Goal: Task Accomplishment & Management: Manage account settings

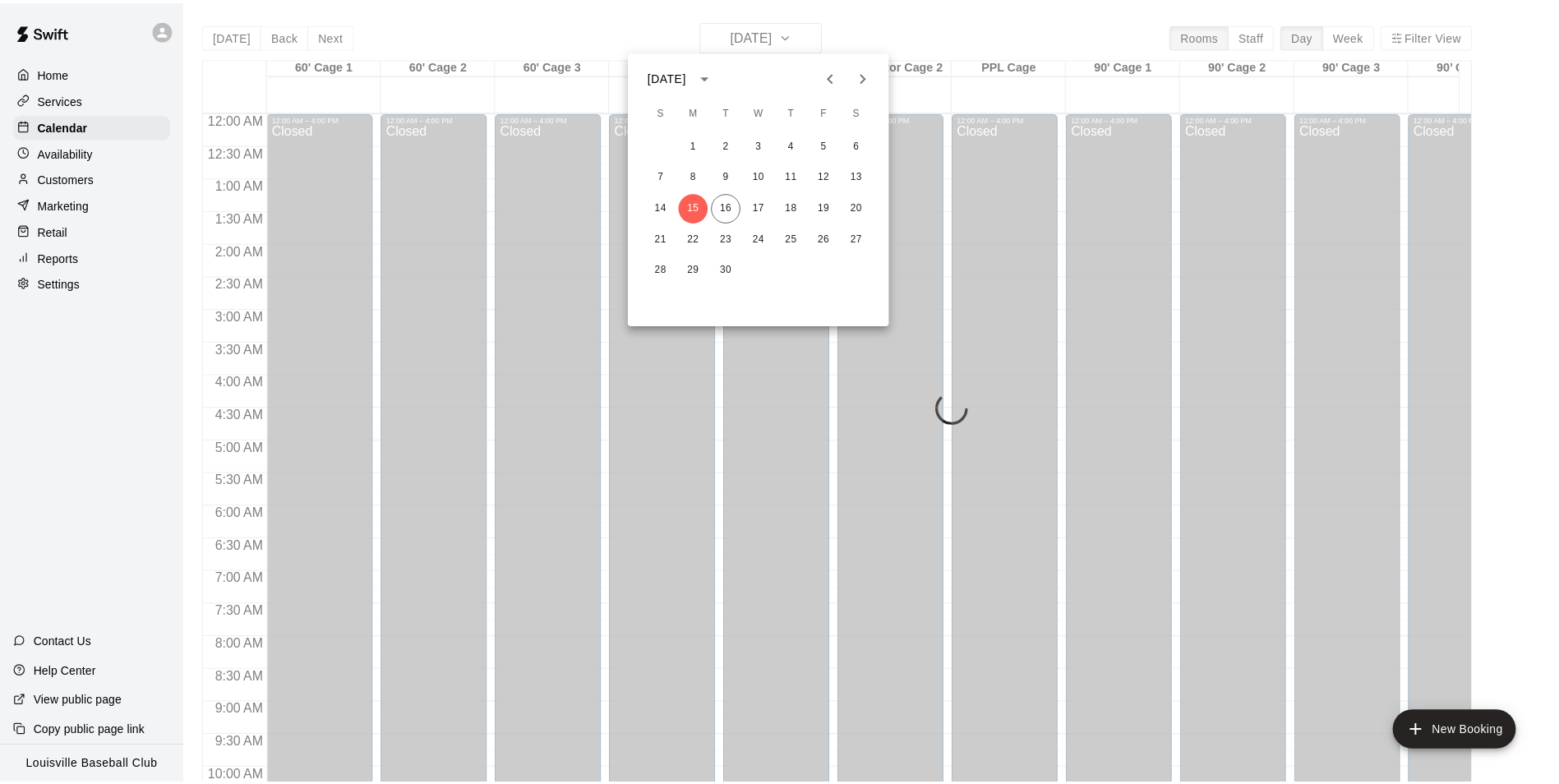
scroll to position [834, 0]
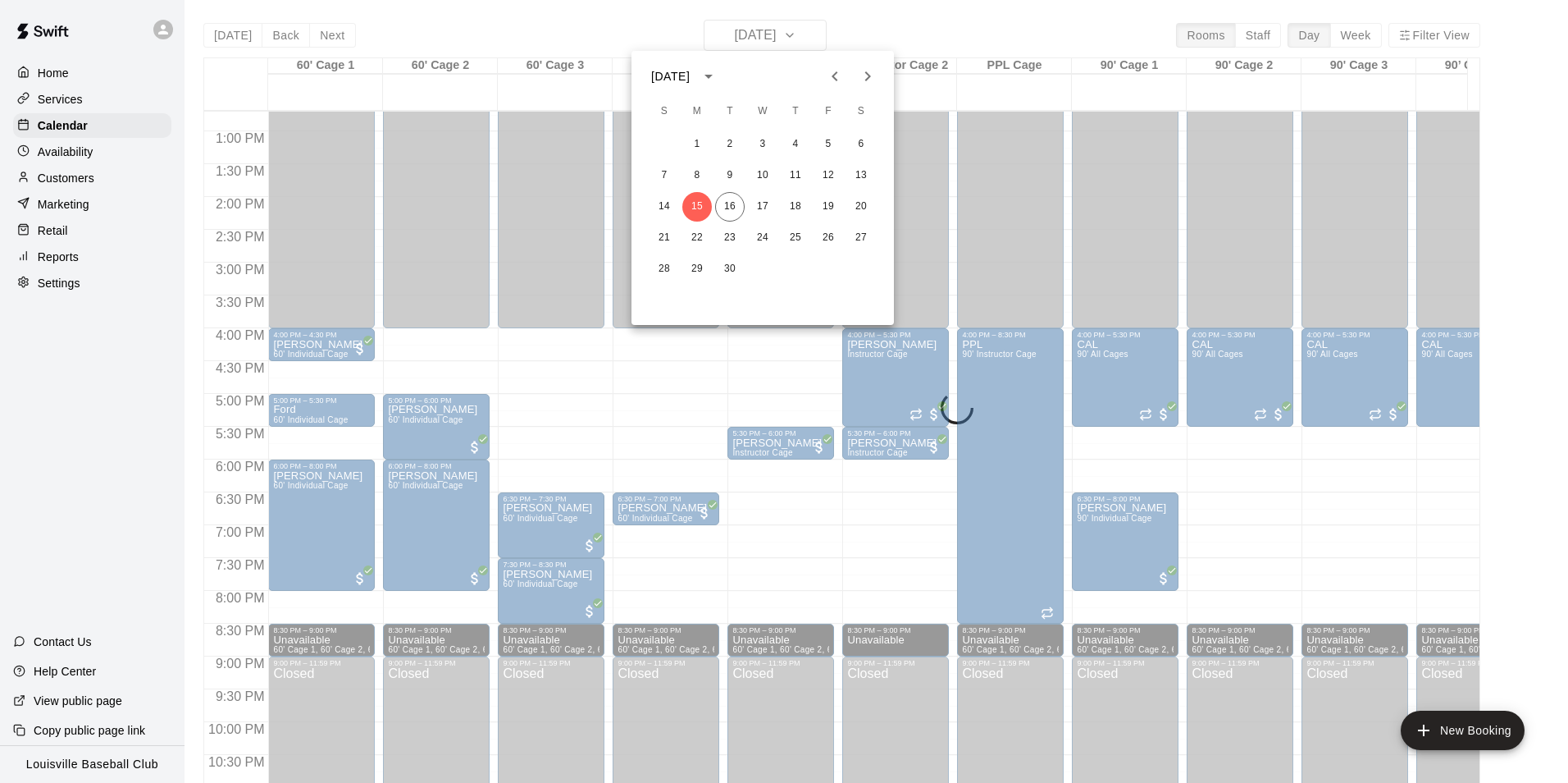
click at [119, 183] on div at bounding box center [784, 391] width 1568 height 783
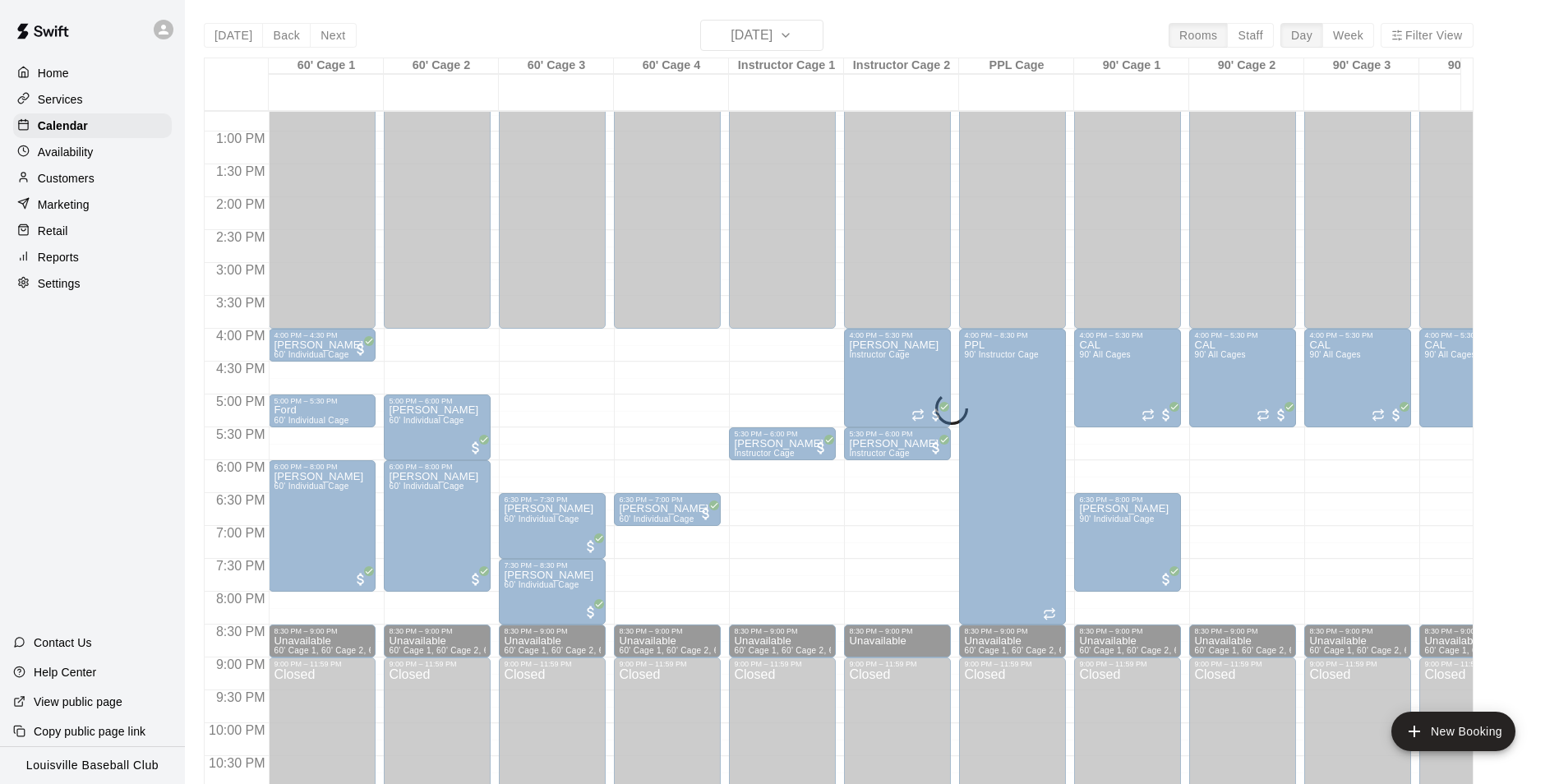
click at [132, 171] on div "Customers" at bounding box center [92, 178] width 158 height 25
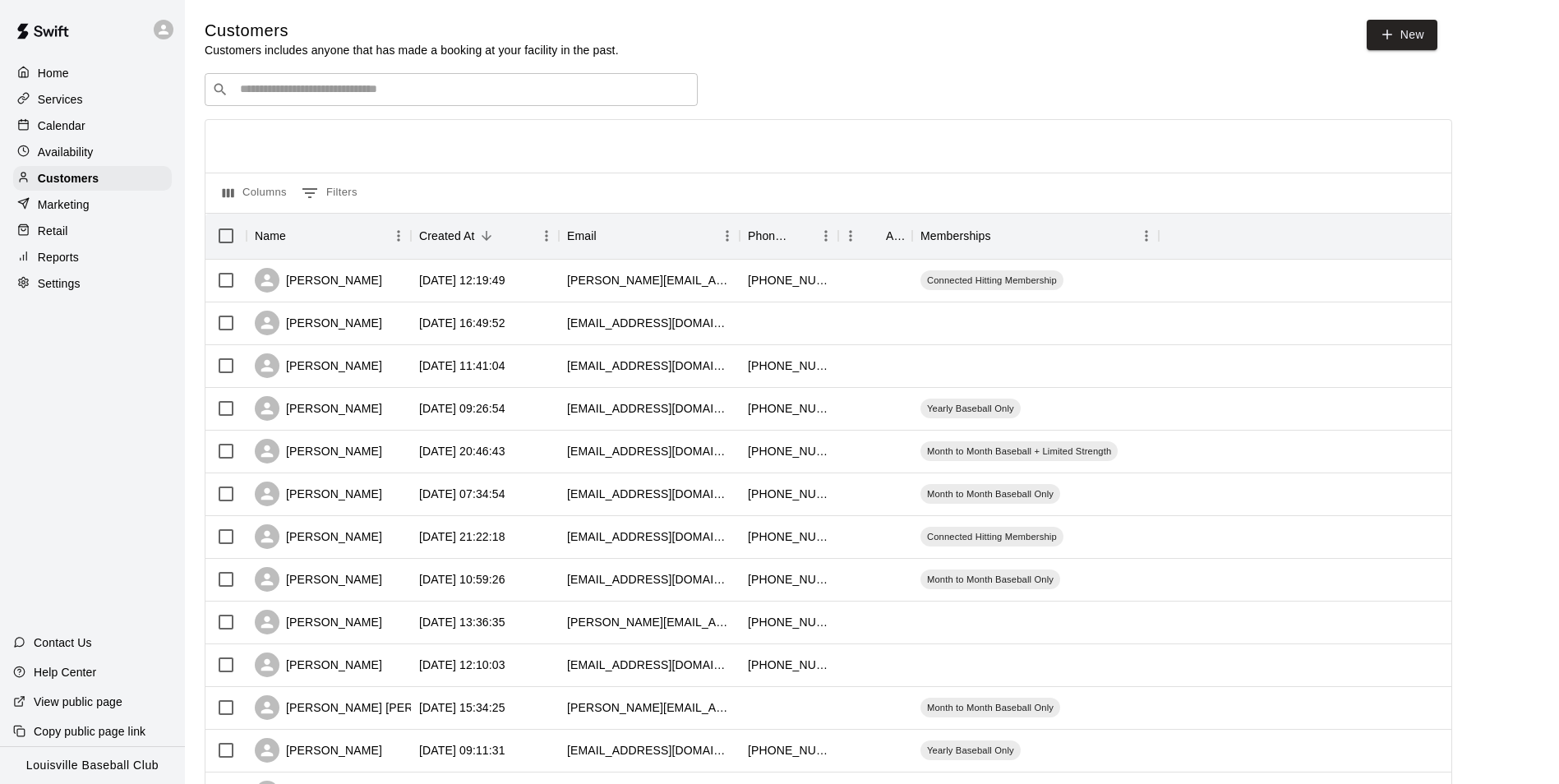
click at [406, 94] on input "Search customers by name or email" at bounding box center [463, 90] width 456 height 17
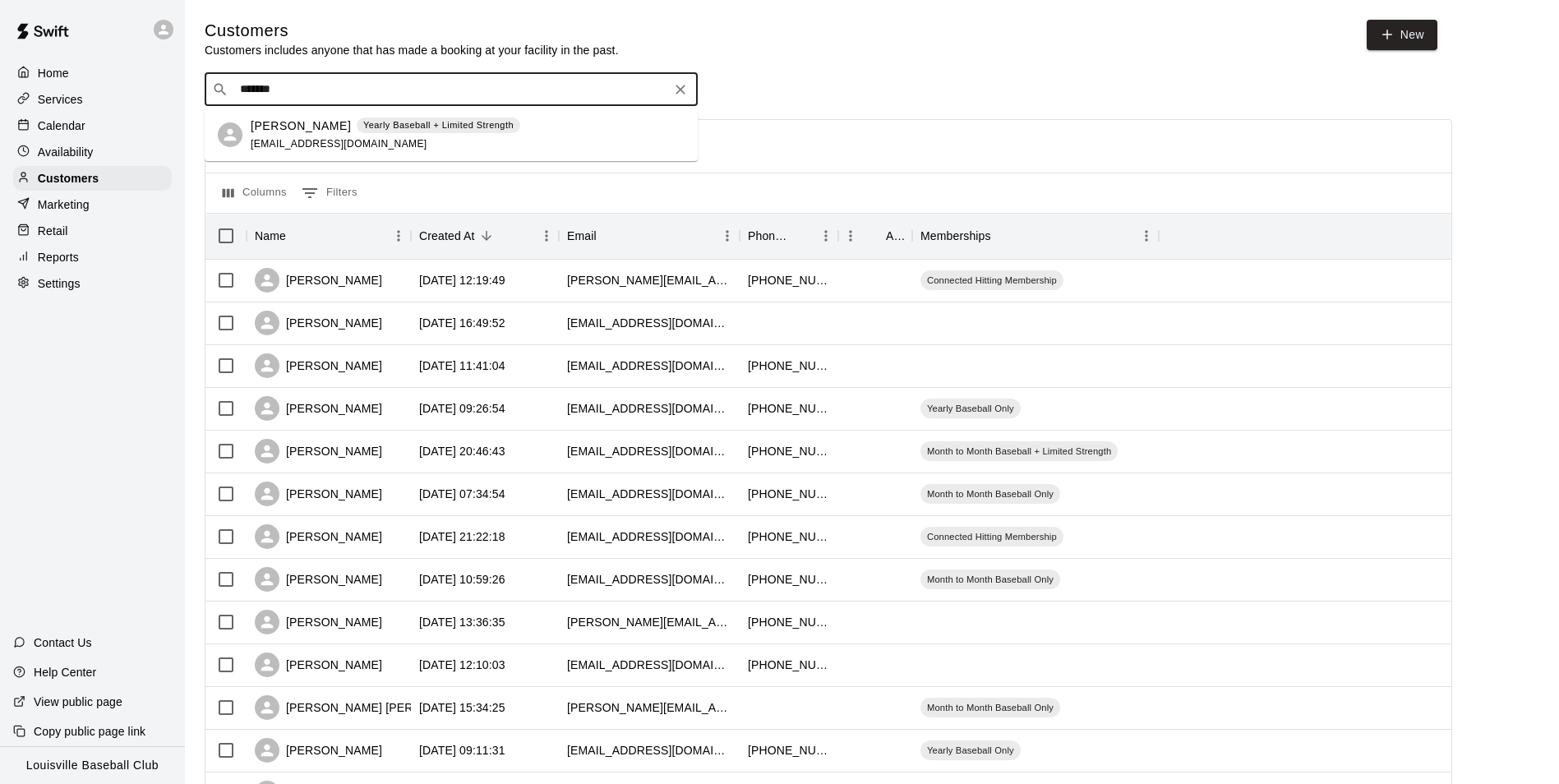
type input "*******"
click at [117, 131] on div "Calendar" at bounding box center [92, 125] width 158 height 25
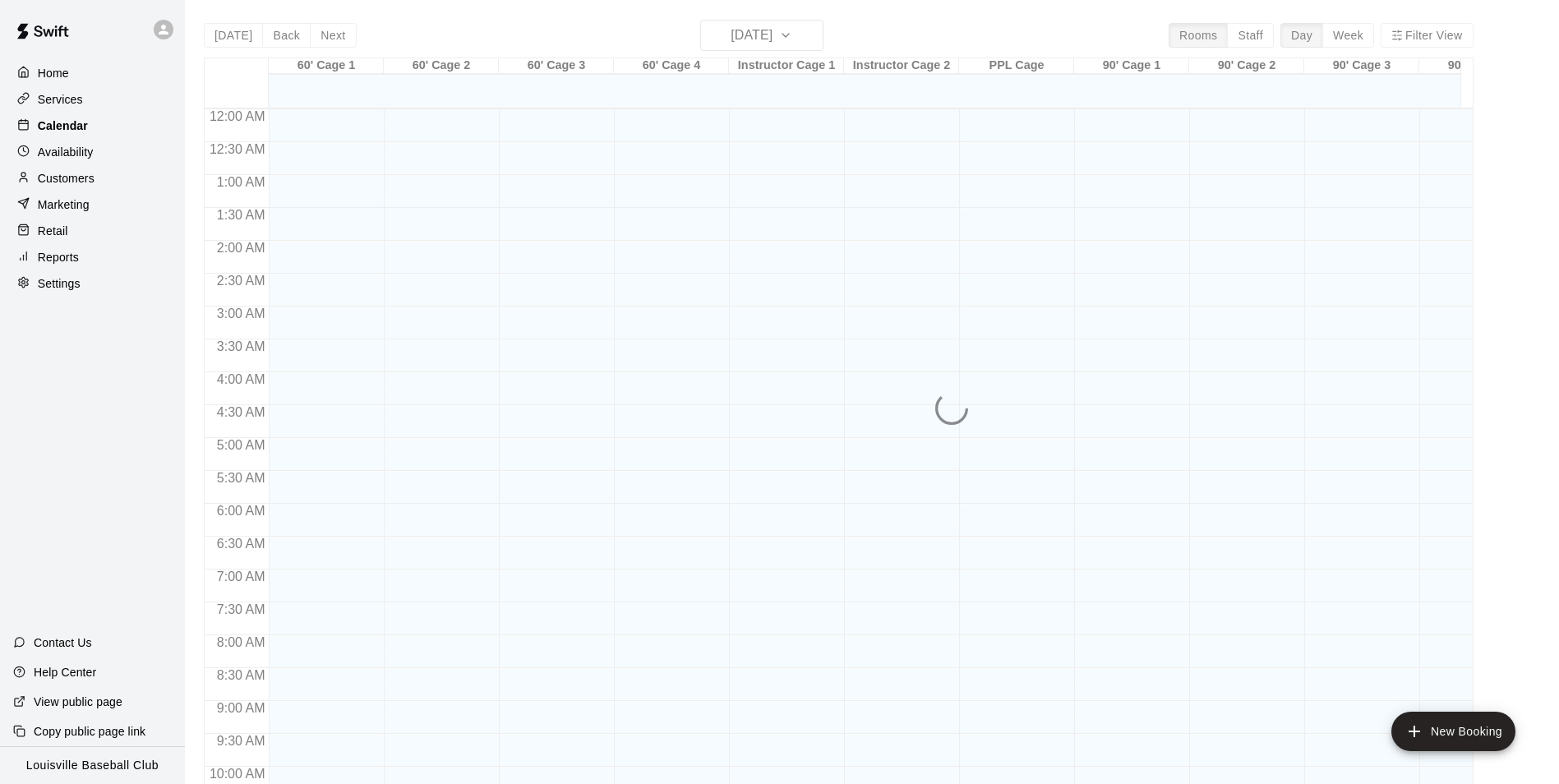
scroll to position [834, 0]
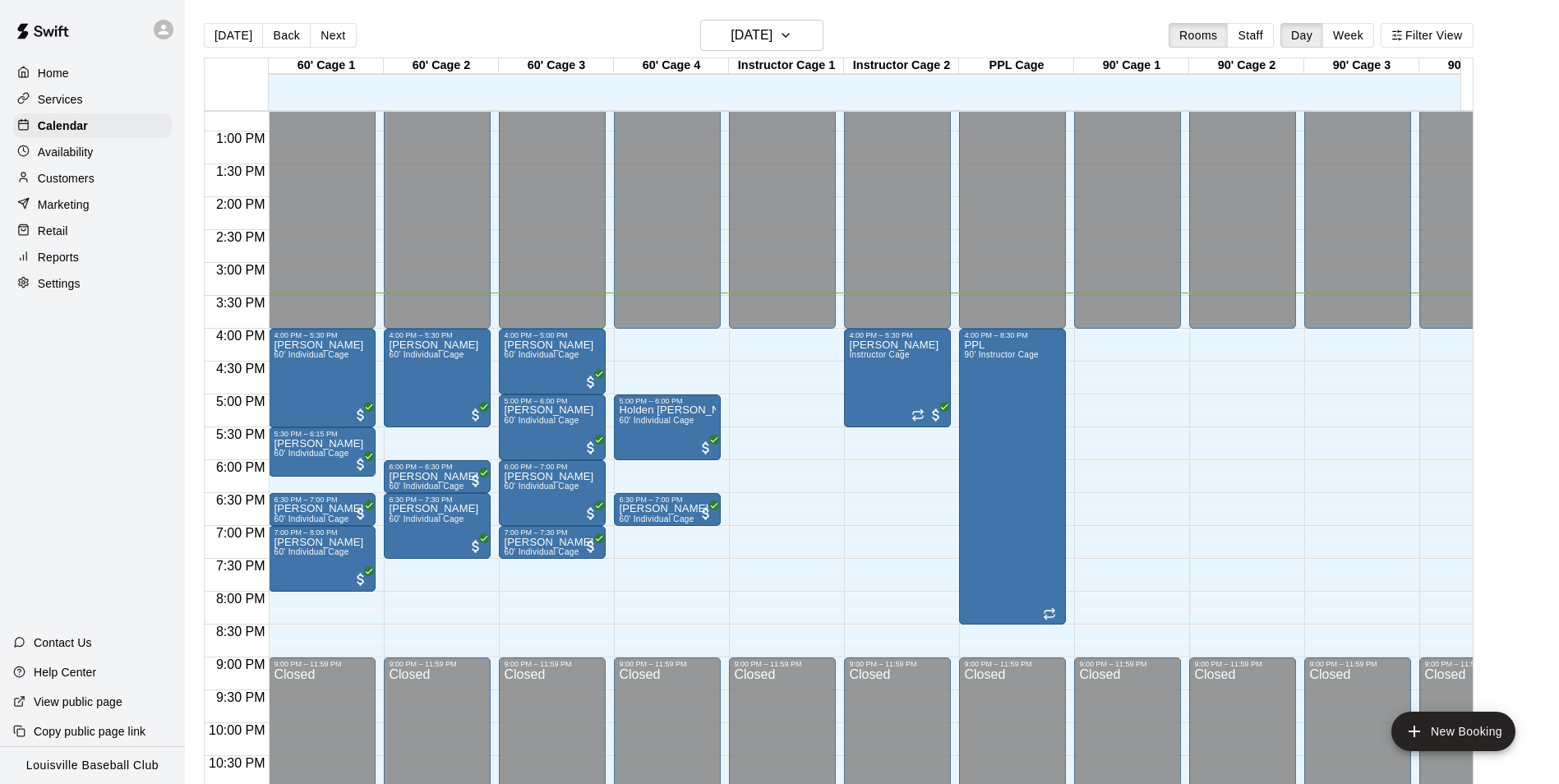
click at [85, 164] on div "Availability" at bounding box center [92, 151] width 158 height 25
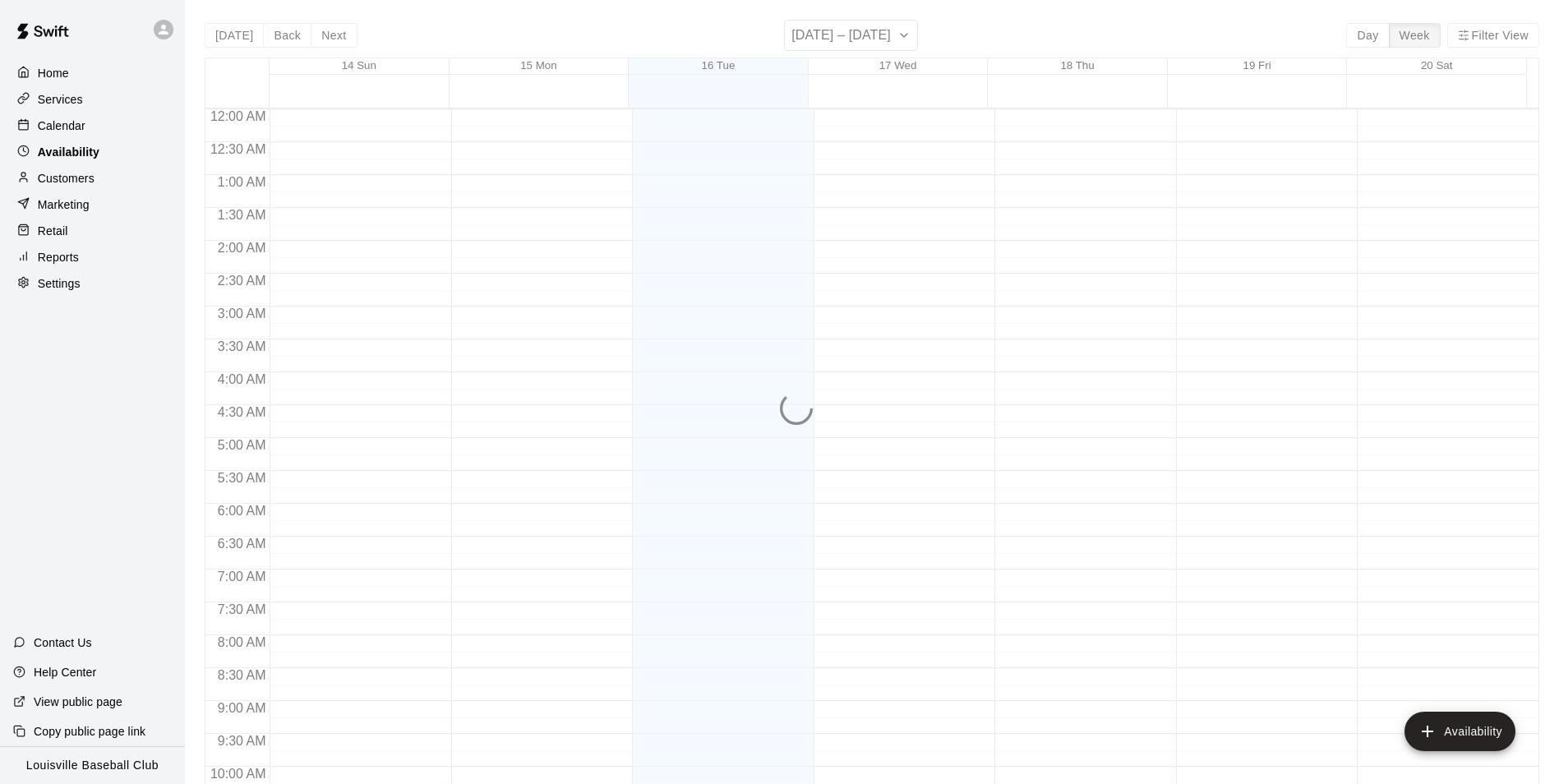
scroll to position [884, 0]
click at [80, 182] on p "Customers" at bounding box center [66, 178] width 57 height 17
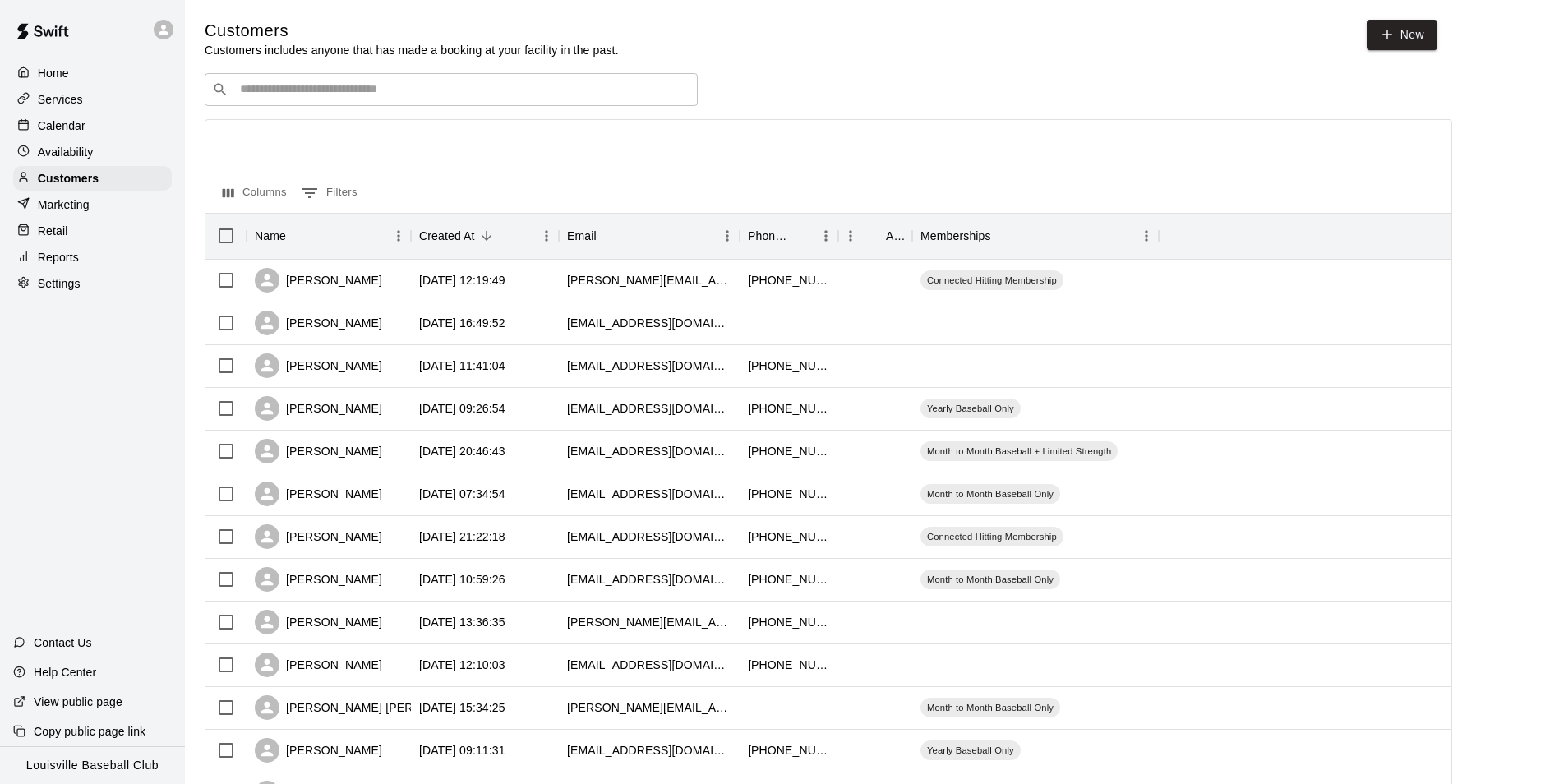
click at [394, 94] on input "Search customers by name or email" at bounding box center [463, 90] width 456 height 17
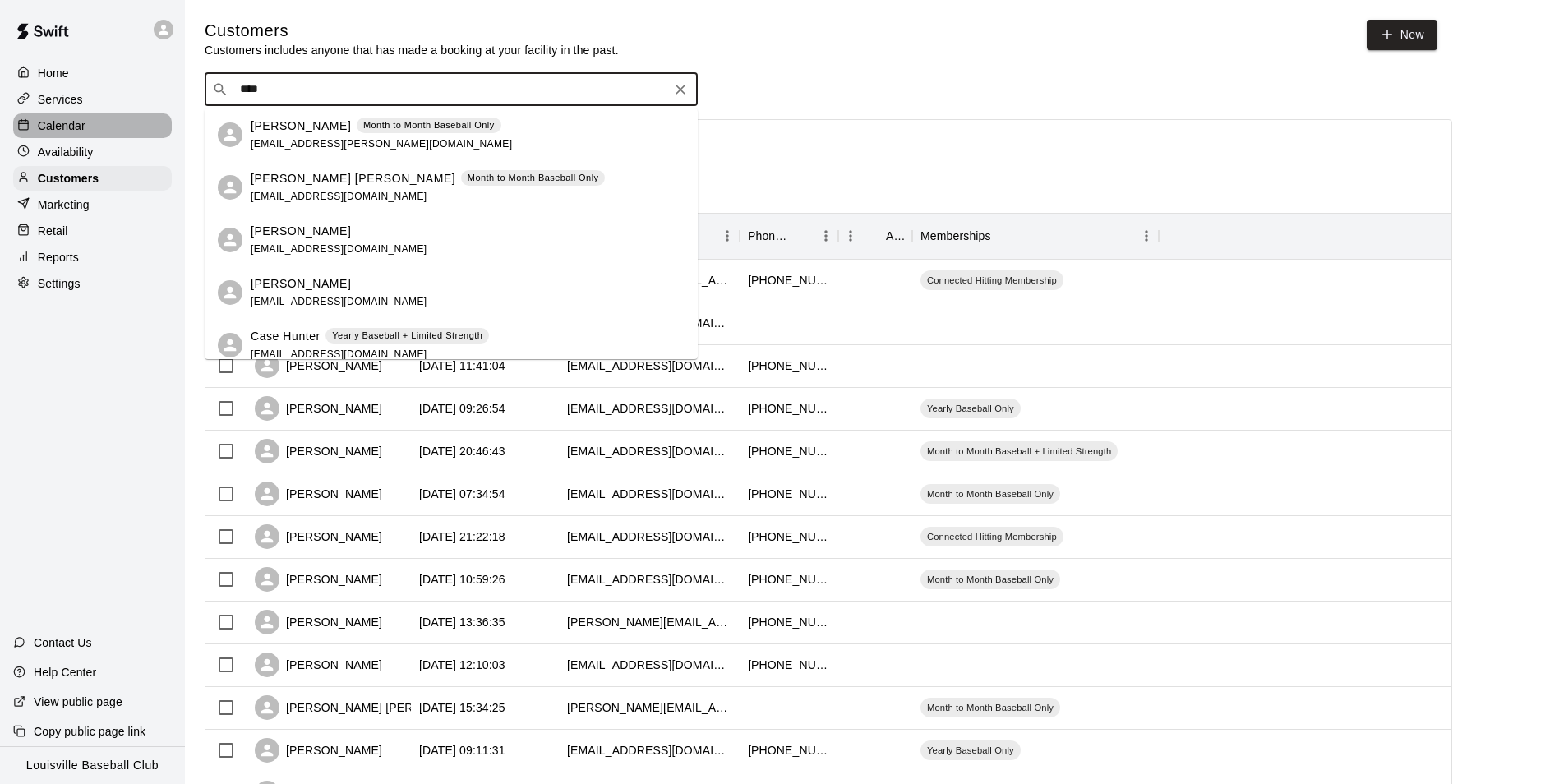
type input "****"
click at [120, 130] on div "Calendar" at bounding box center [92, 125] width 158 height 25
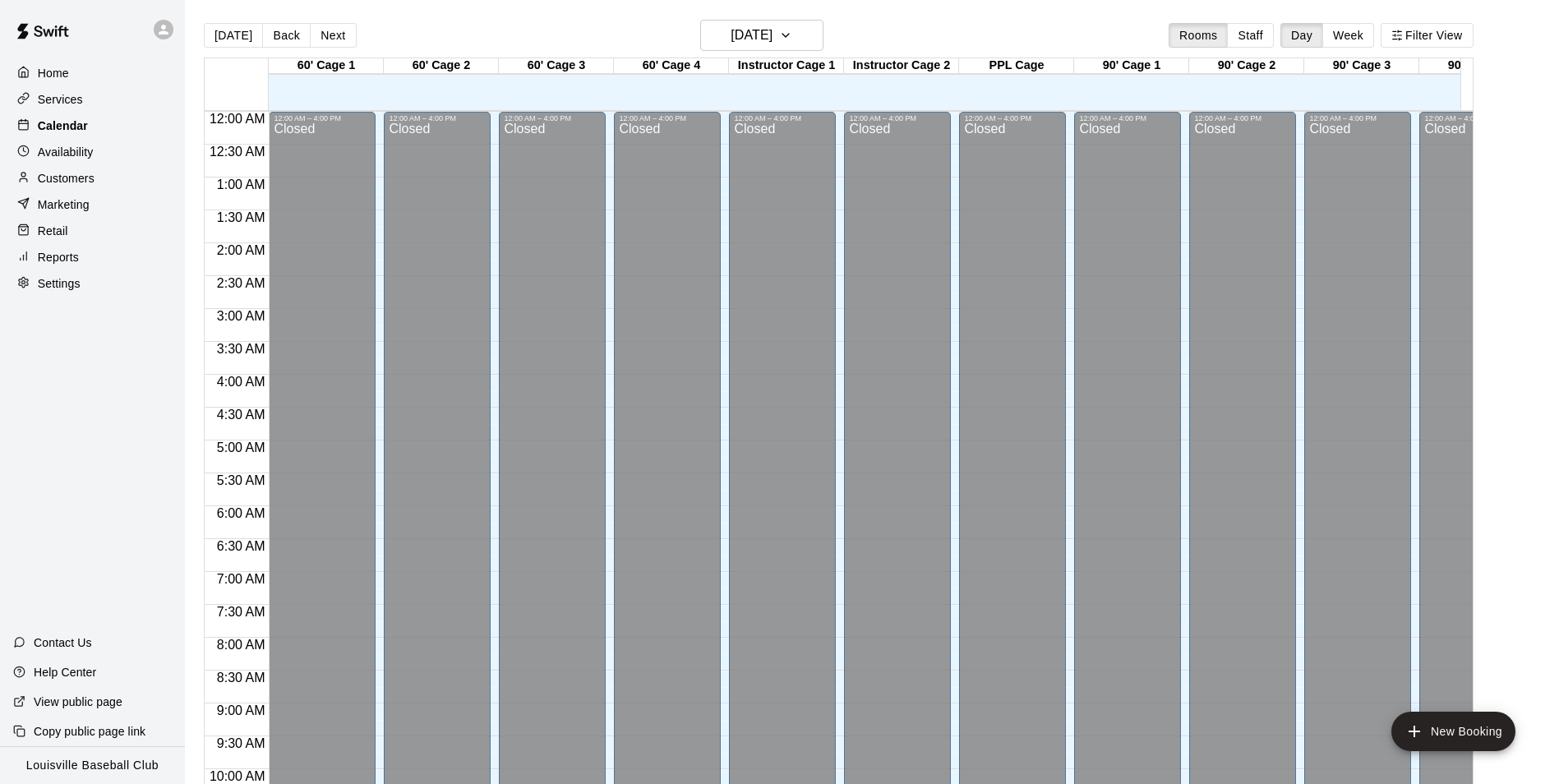
scroll to position [834, 0]
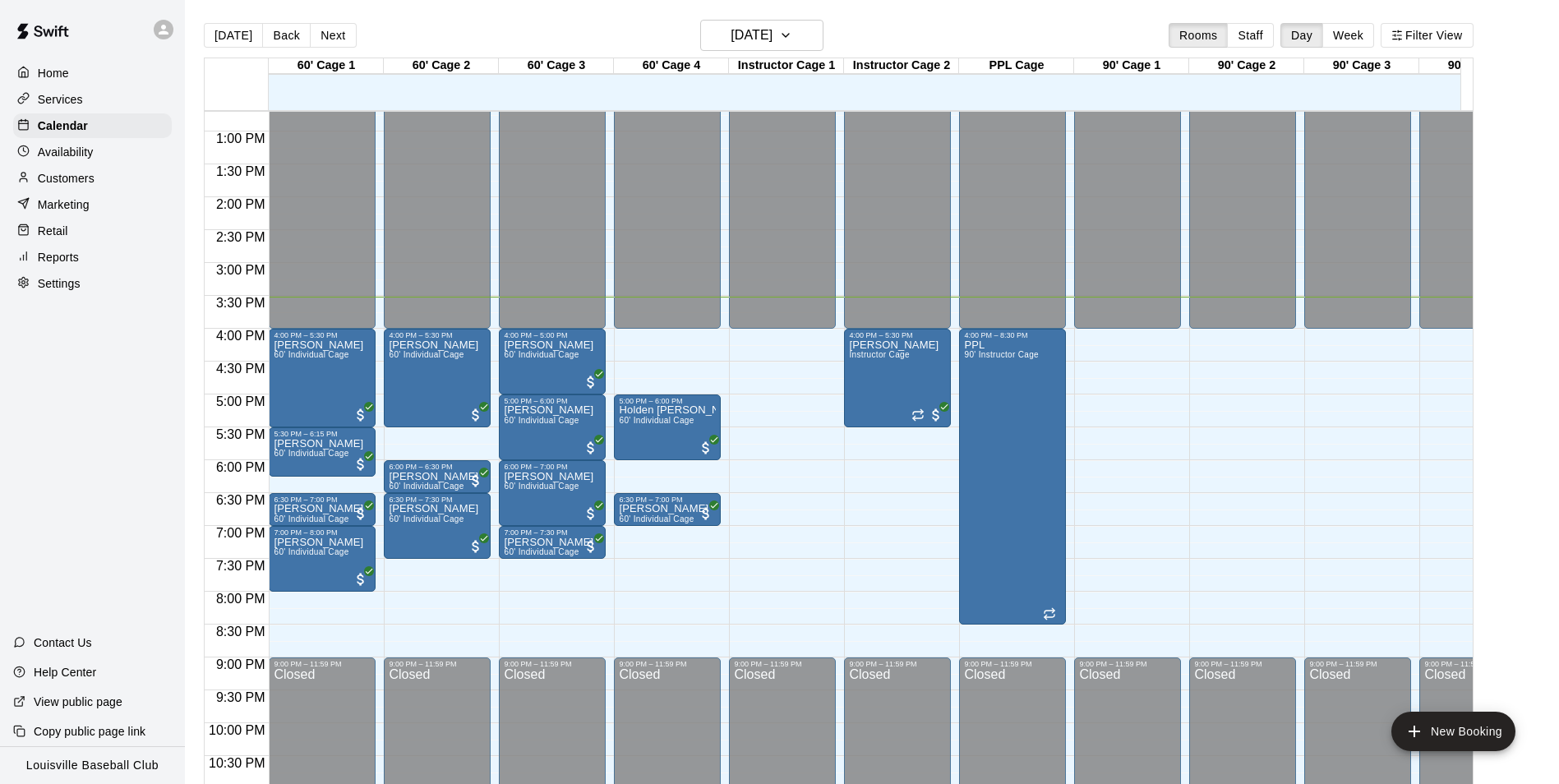
click at [88, 200] on div "Marketing" at bounding box center [92, 204] width 158 height 25
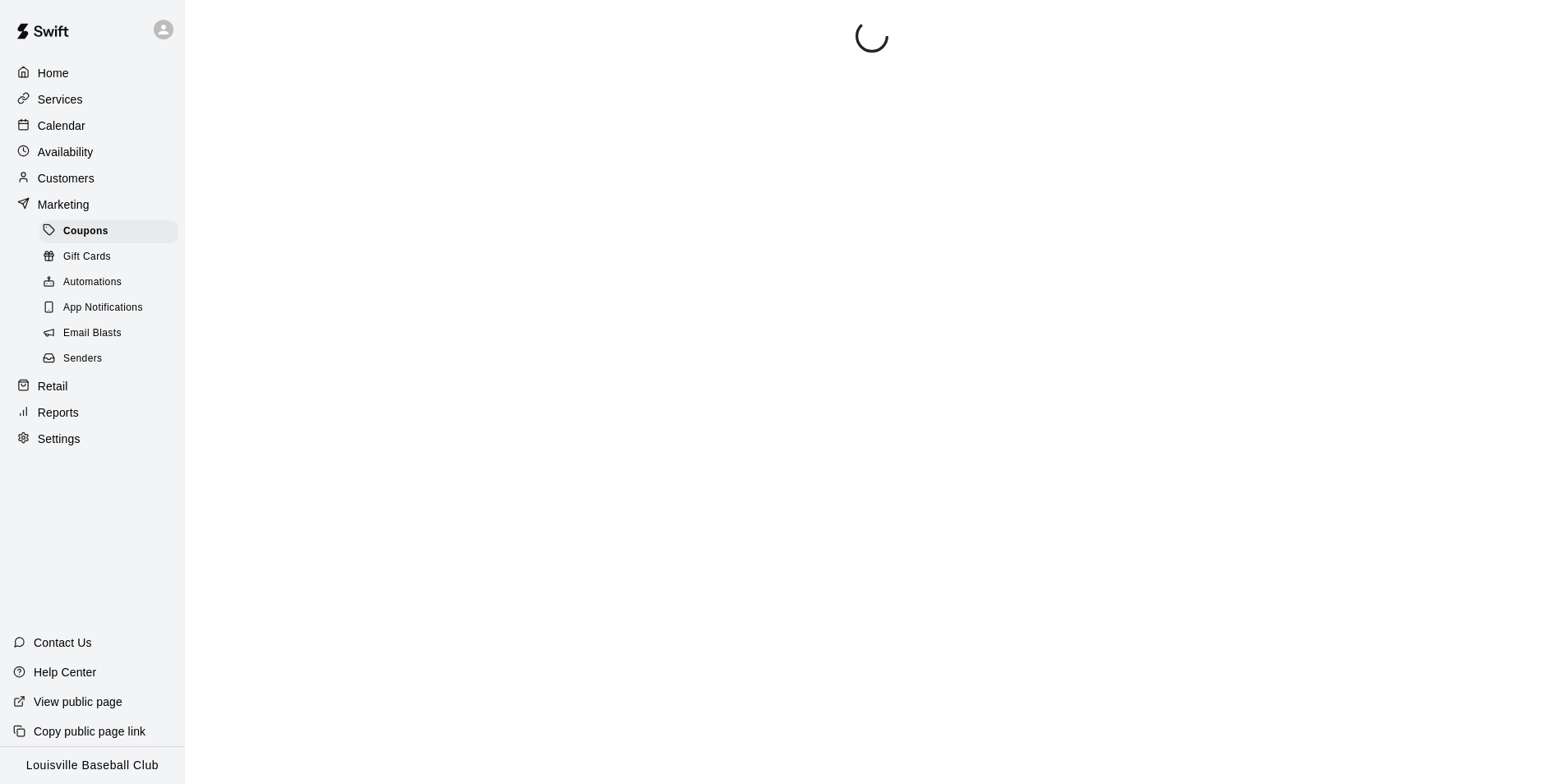
click at [106, 189] on div "Customers" at bounding box center [92, 178] width 158 height 25
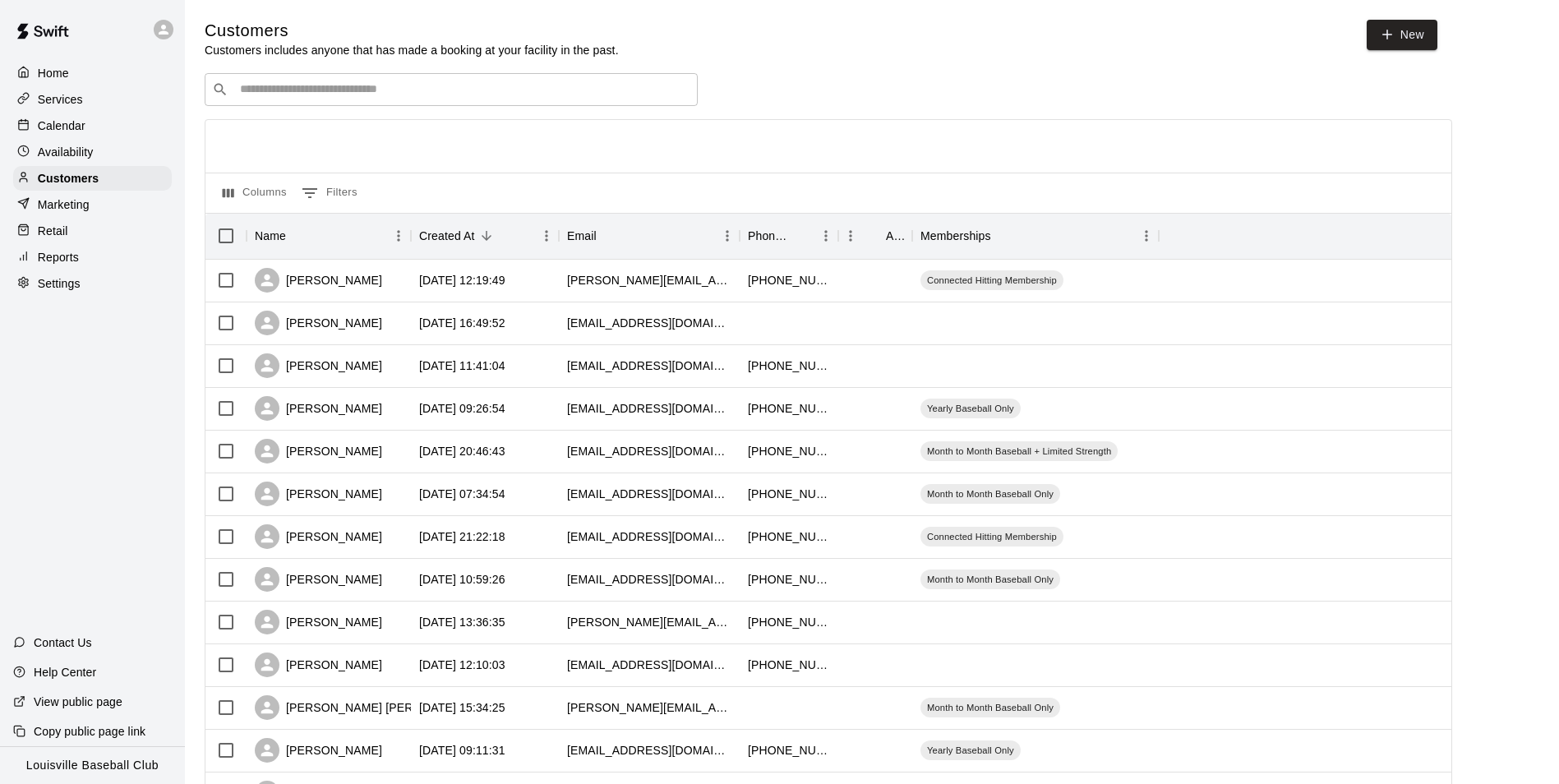
click at [405, 94] on input "Search customers by name or email" at bounding box center [463, 90] width 456 height 17
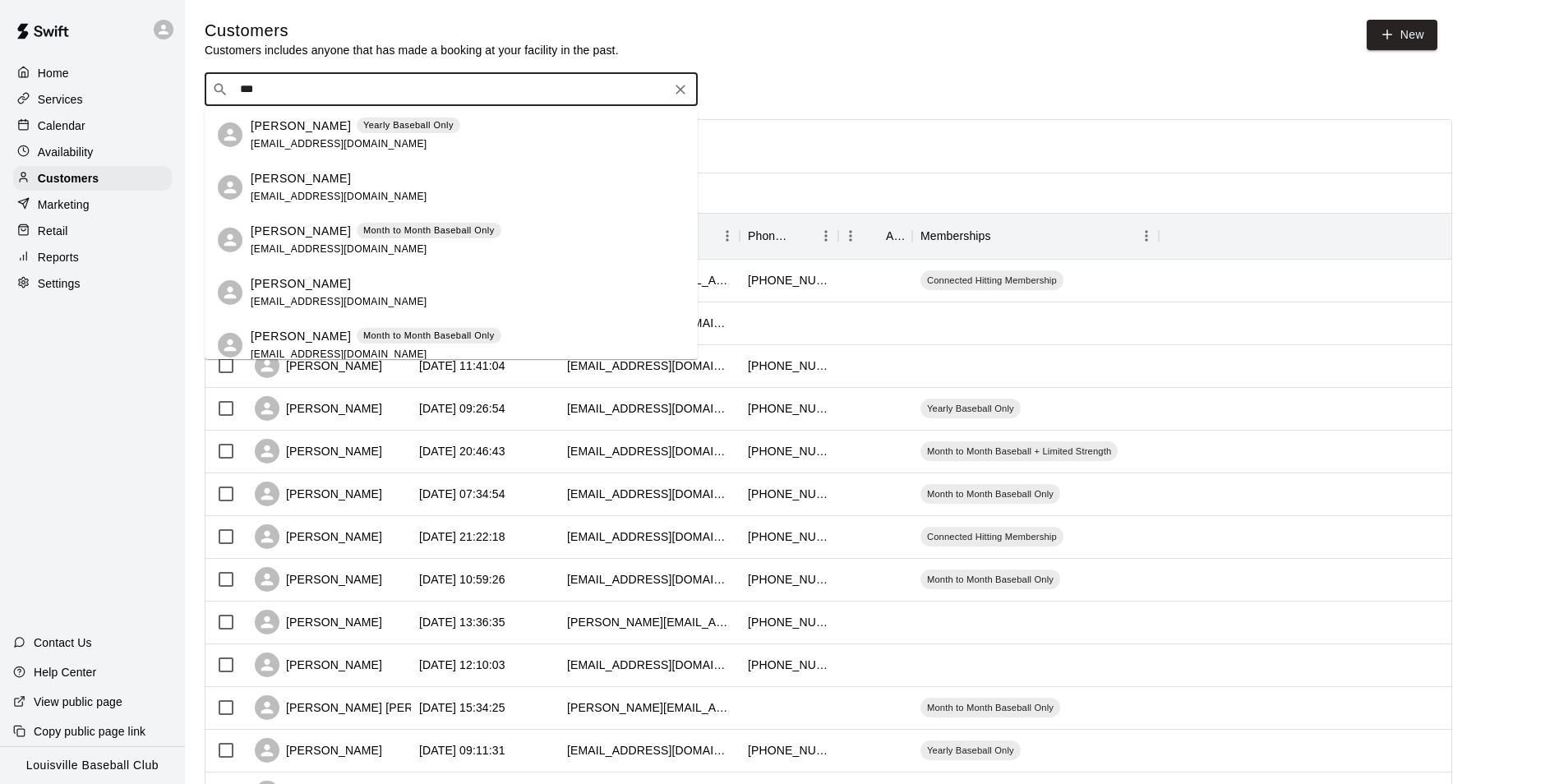
type input "***"
click at [119, 124] on div "Calendar" at bounding box center [92, 125] width 158 height 25
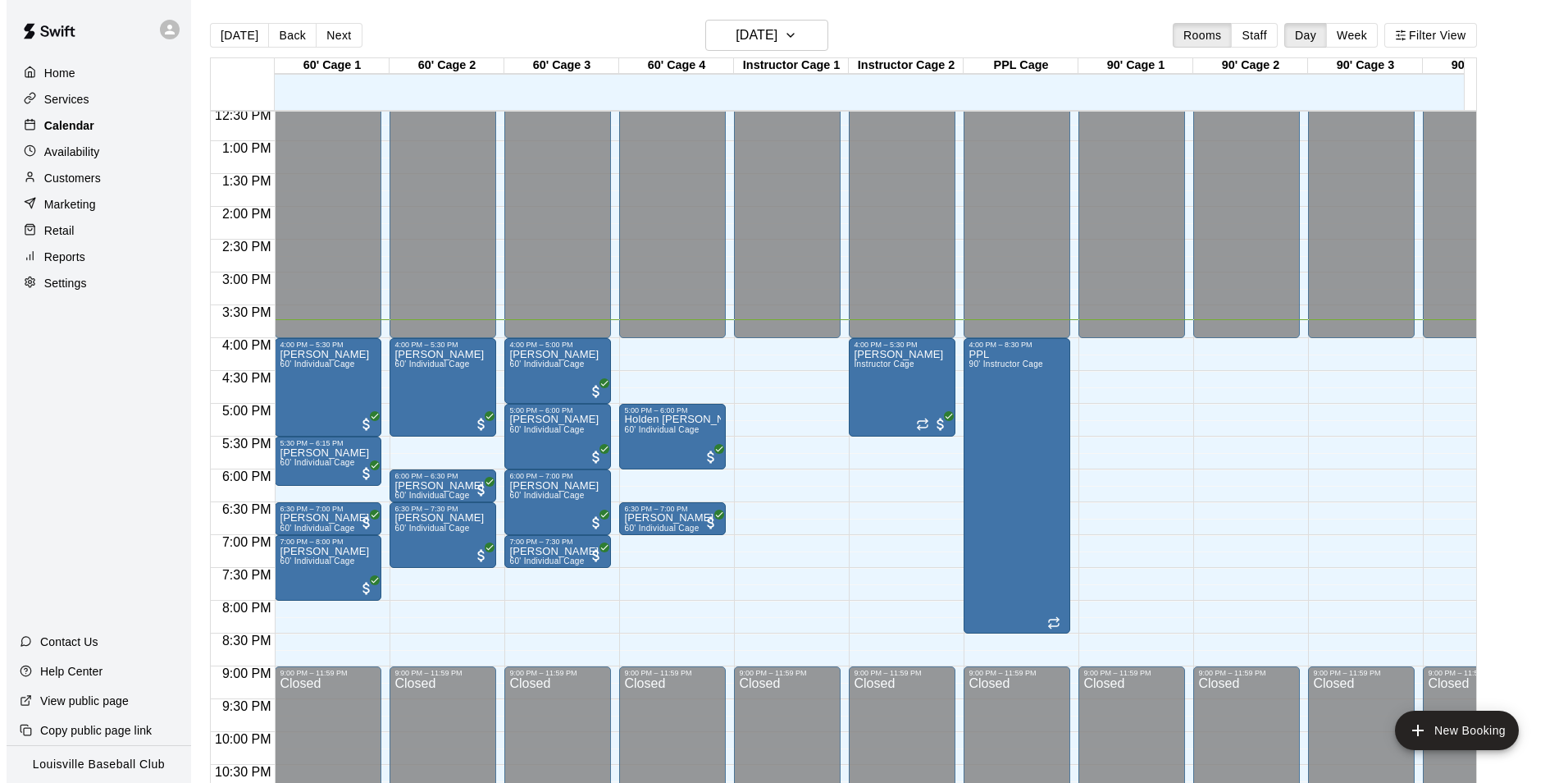
scroll to position [824, 0]
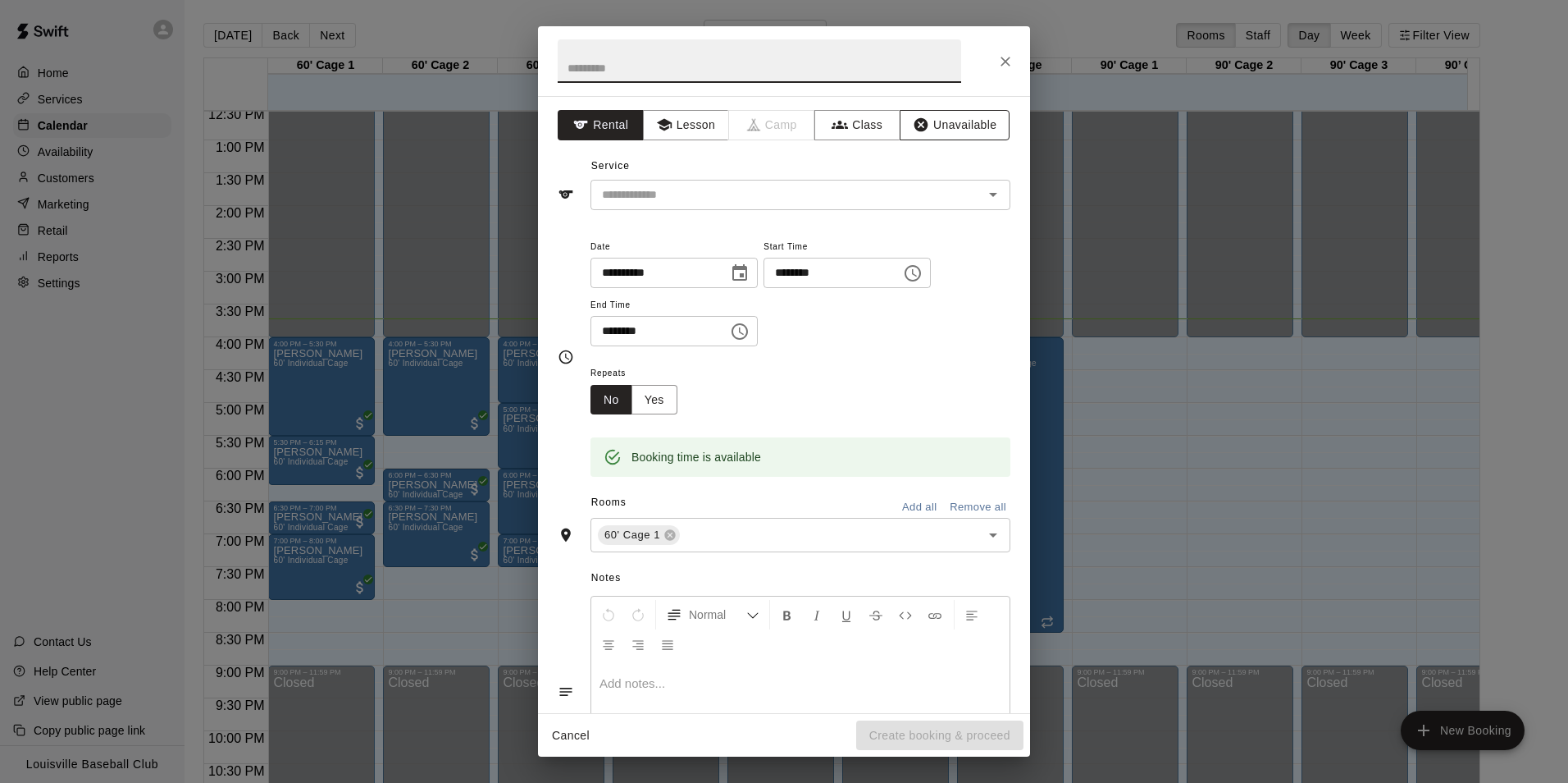
click at [977, 131] on button "Unavailable" at bounding box center [954, 125] width 110 height 30
click at [962, 127] on button "Unavailable" at bounding box center [954, 125] width 110 height 30
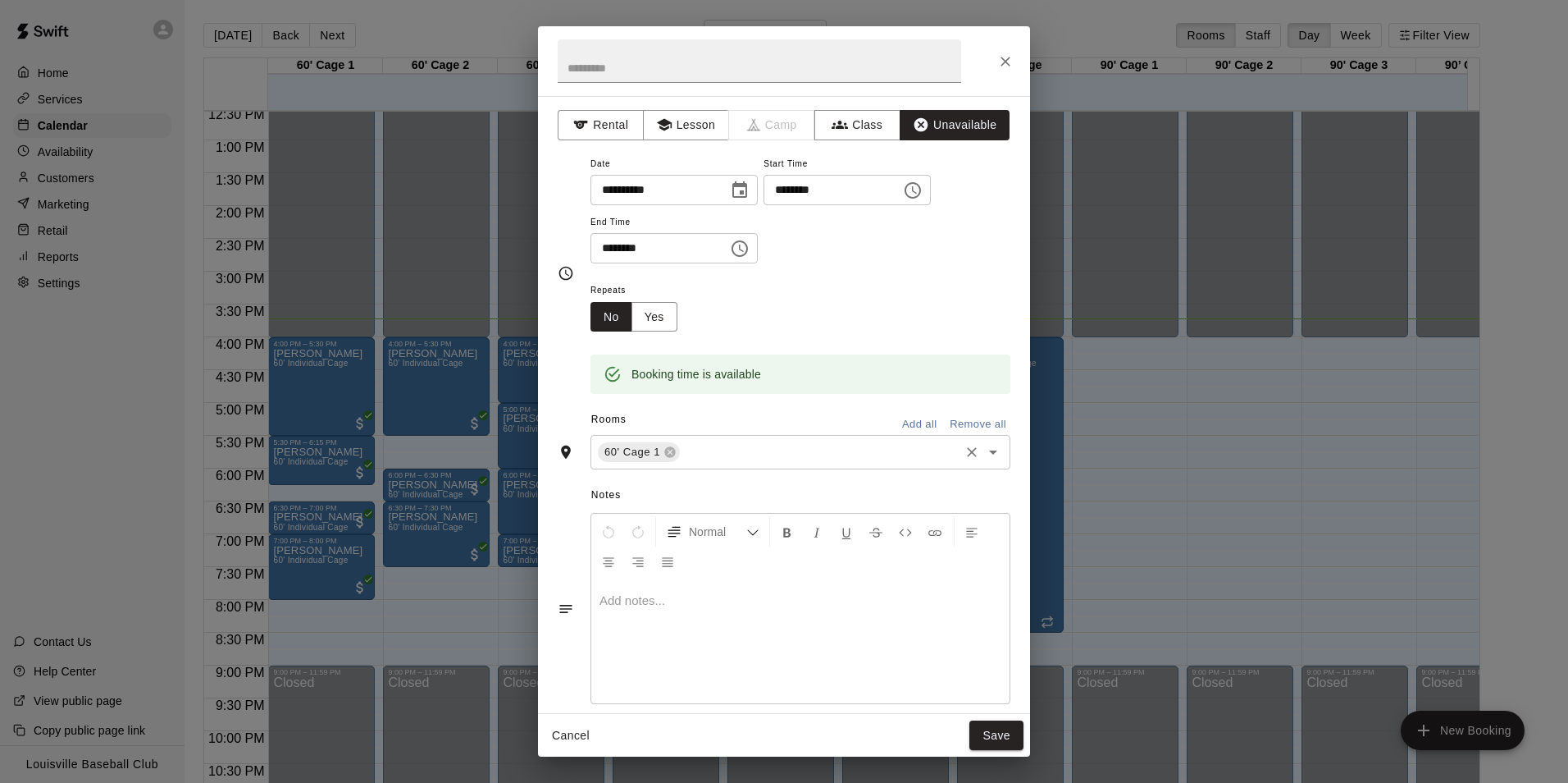
click at [771, 454] on input "text" at bounding box center [820, 452] width 275 height 21
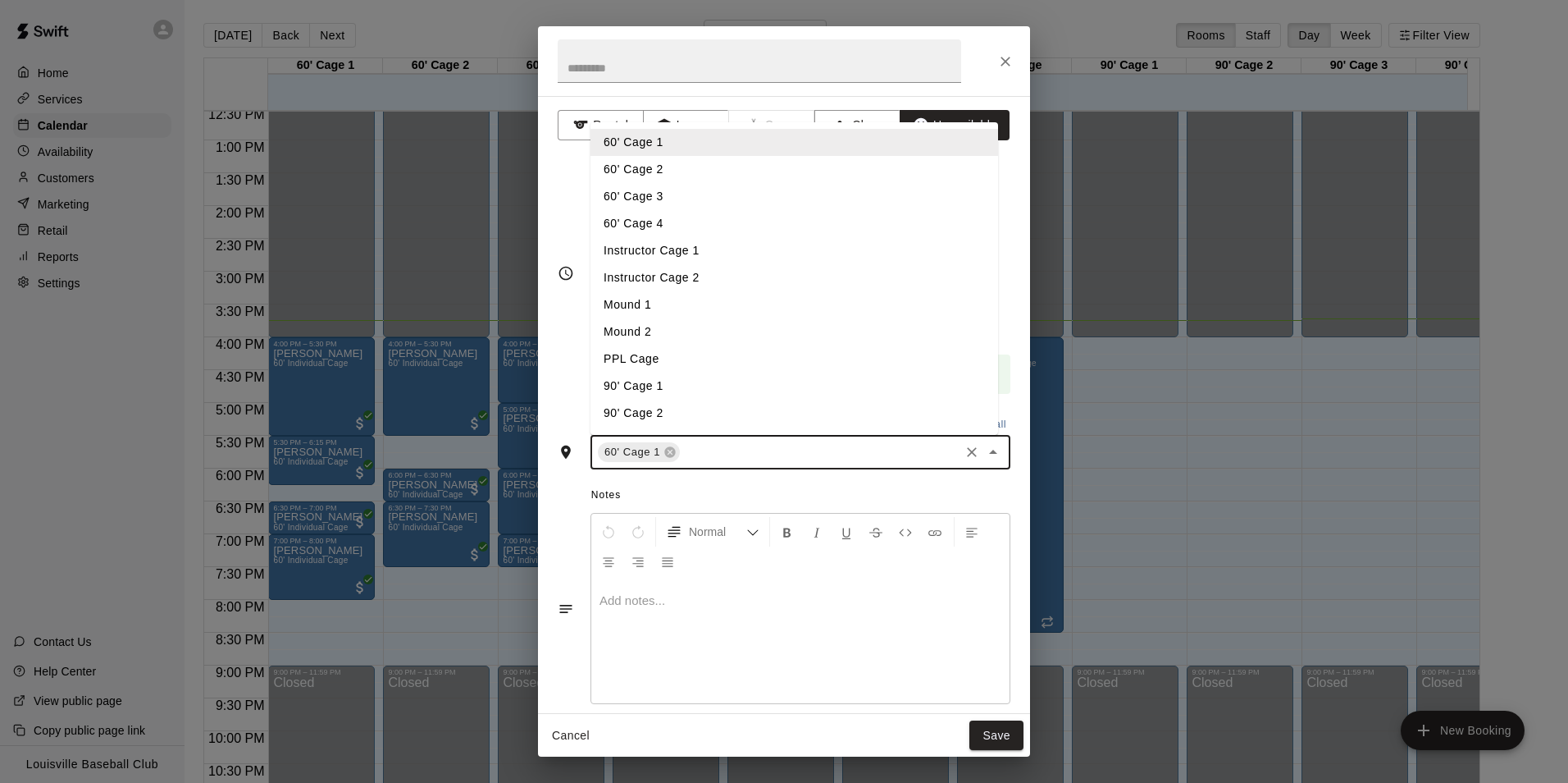
click at [683, 167] on li "60' Cage 2" at bounding box center [793, 170] width 407 height 28
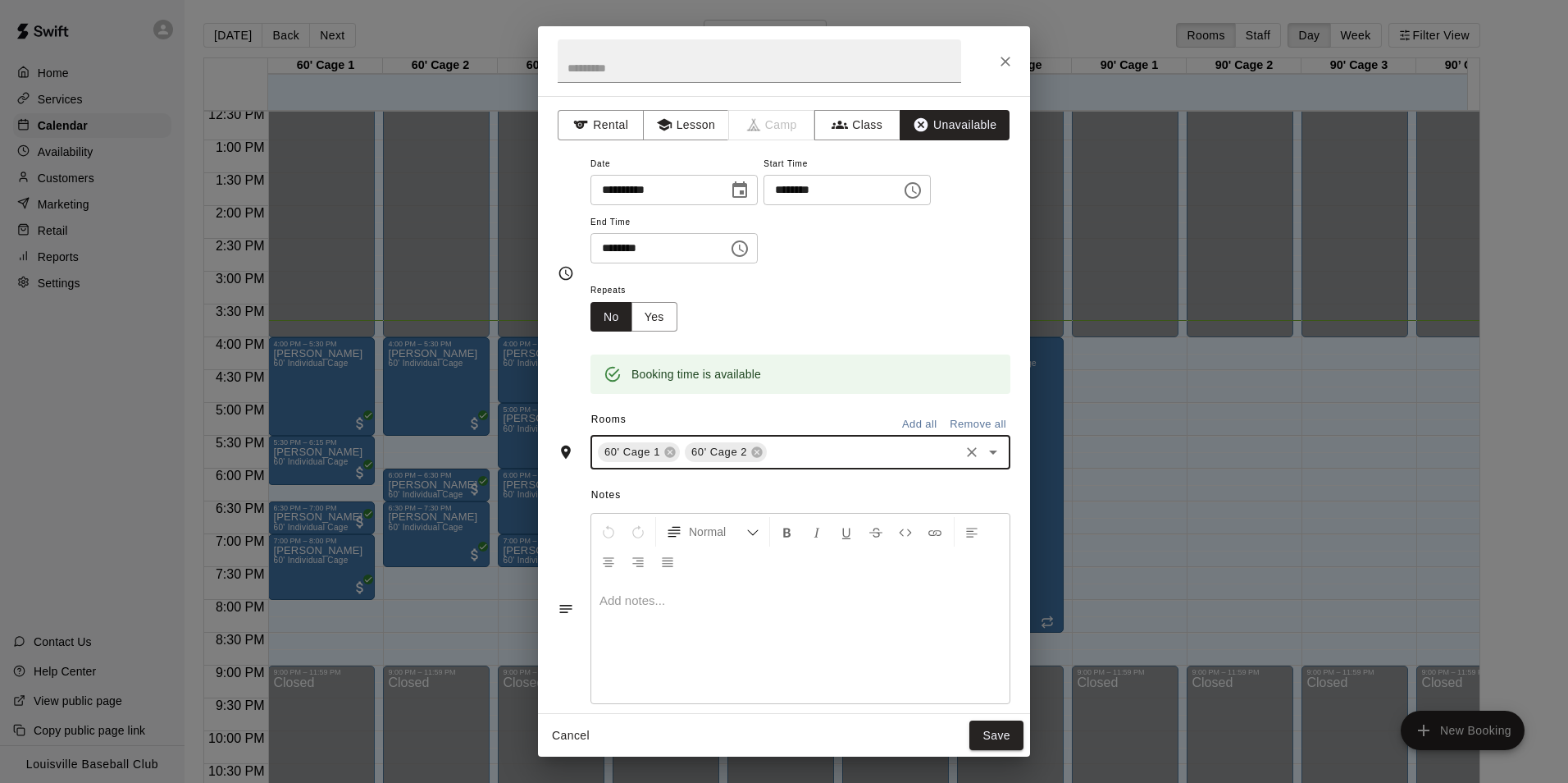
click at [828, 454] on input "text" at bounding box center [862, 452] width 188 height 21
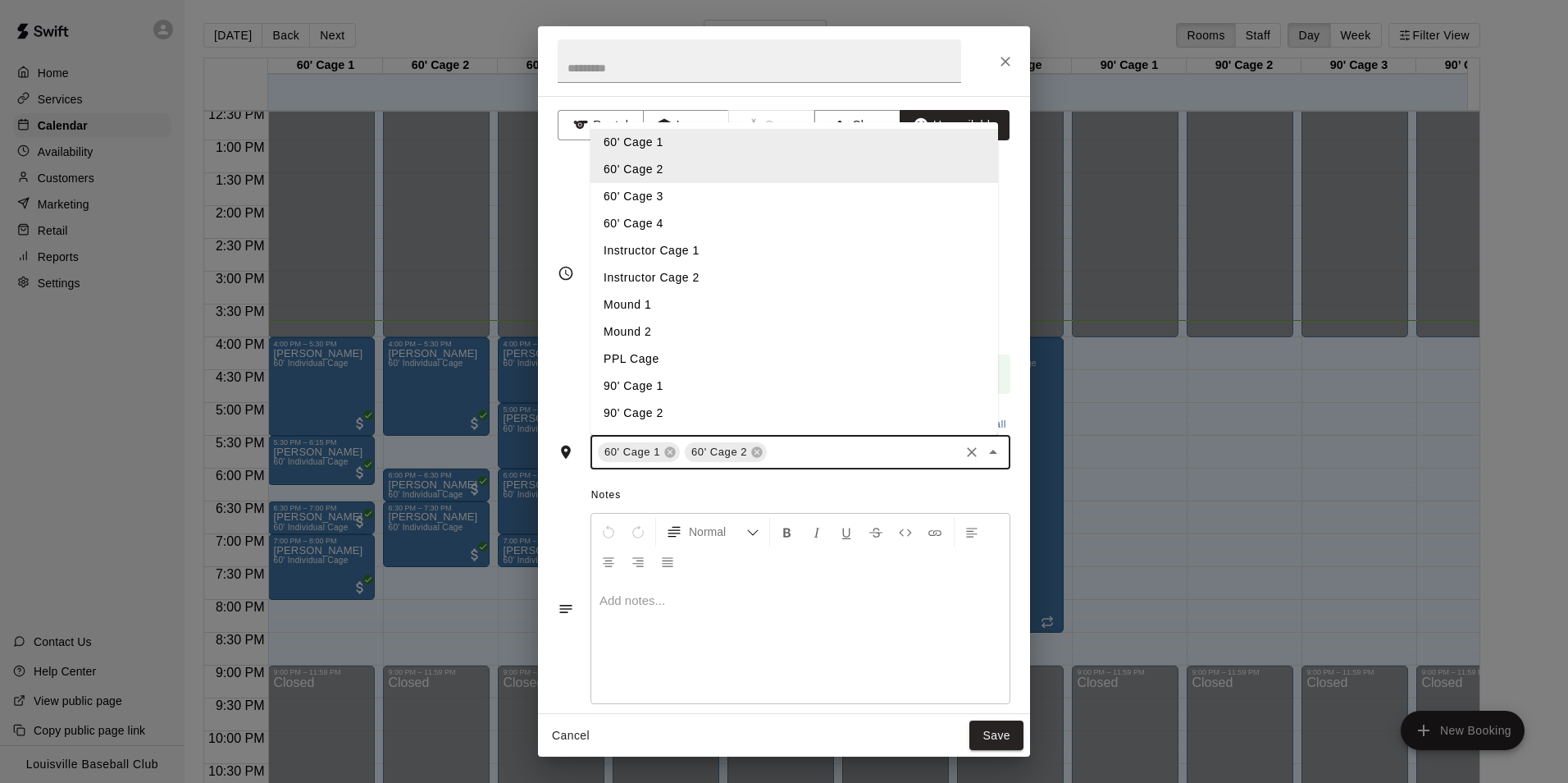
click at [699, 198] on li "60' Cage 3" at bounding box center [793, 196] width 407 height 28
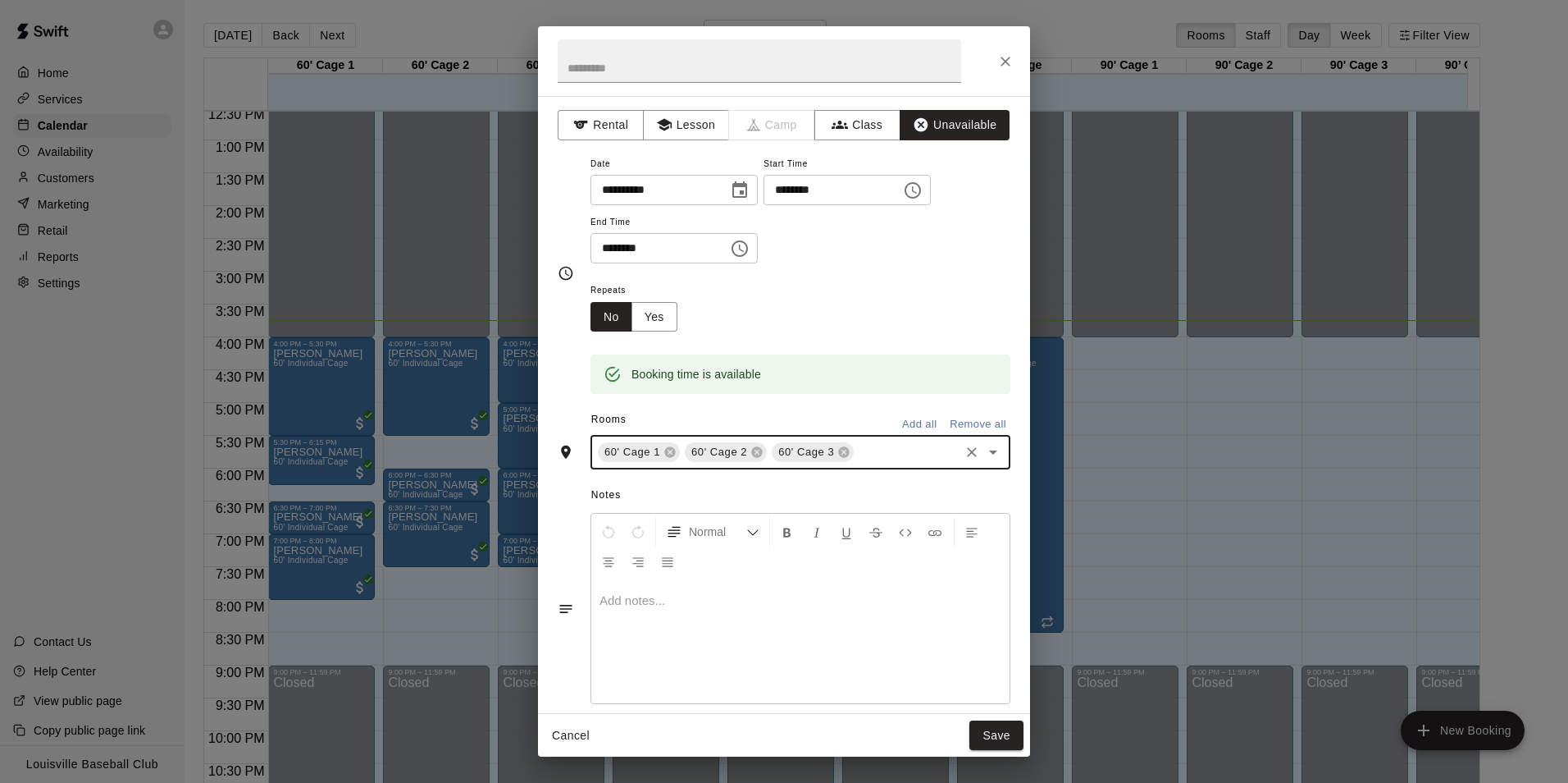
click at [899, 458] on input "text" at bounding box center [906, 452] width 101 height 21
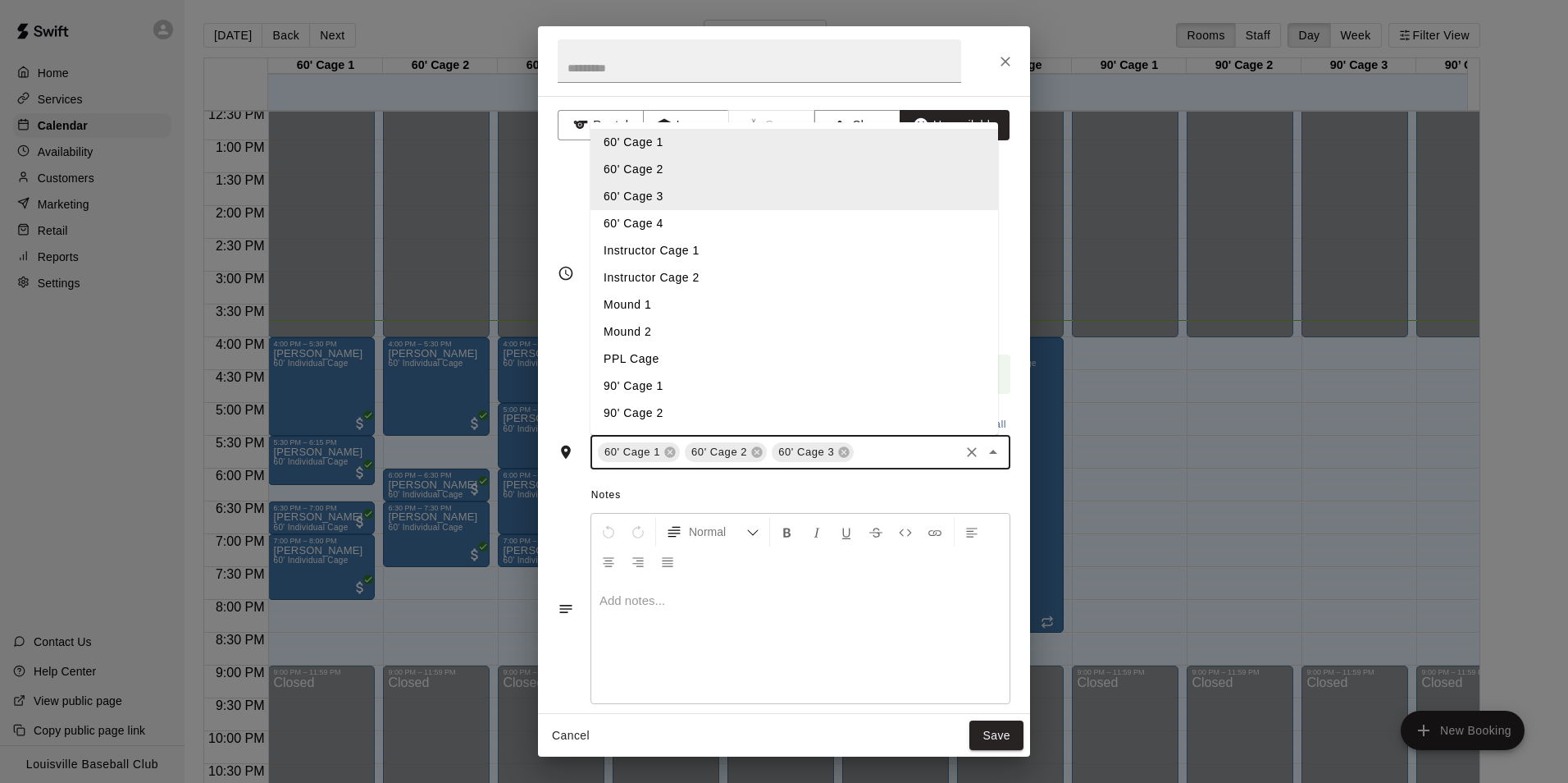
click at [699, 222] on li "60' Cage 4" at bounding box center [793, 224] width 407 height 28
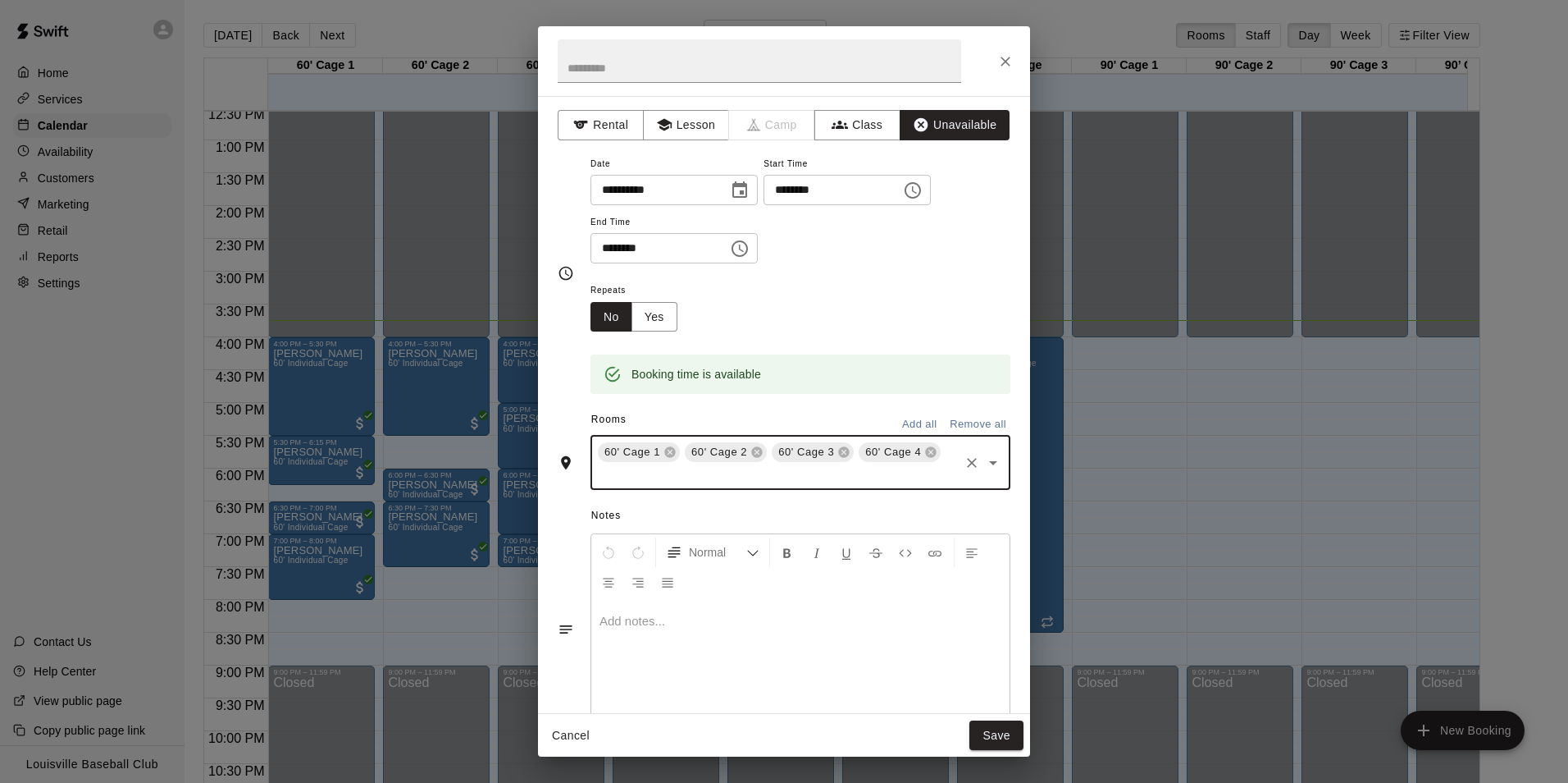
click at [808, 473] on input "text" at bounding box center [776, 475] width 361 height 21
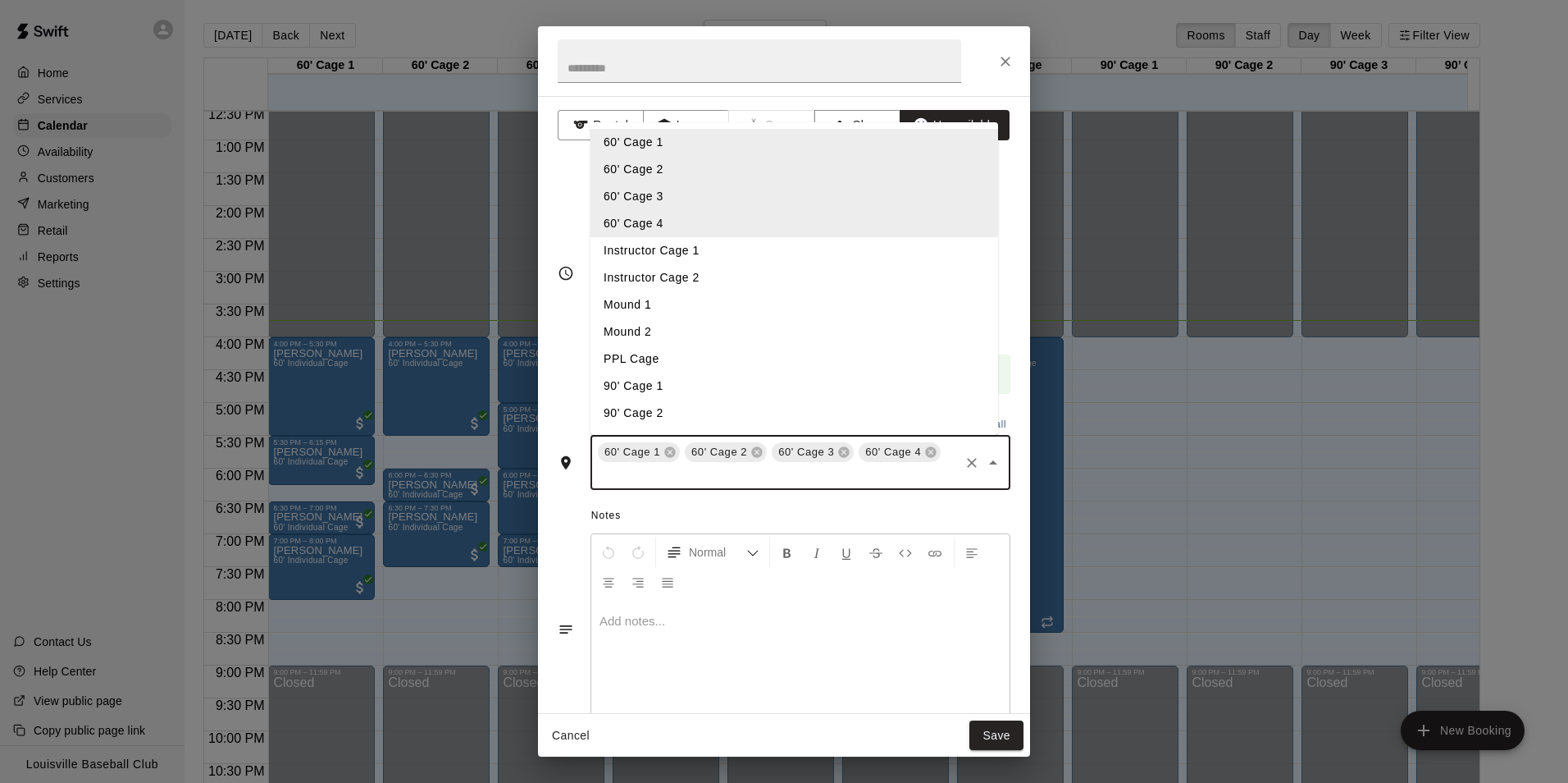
click at [713, 411] on li "90' Cage 2" at bounding box center [793, 414] width 407 height 28
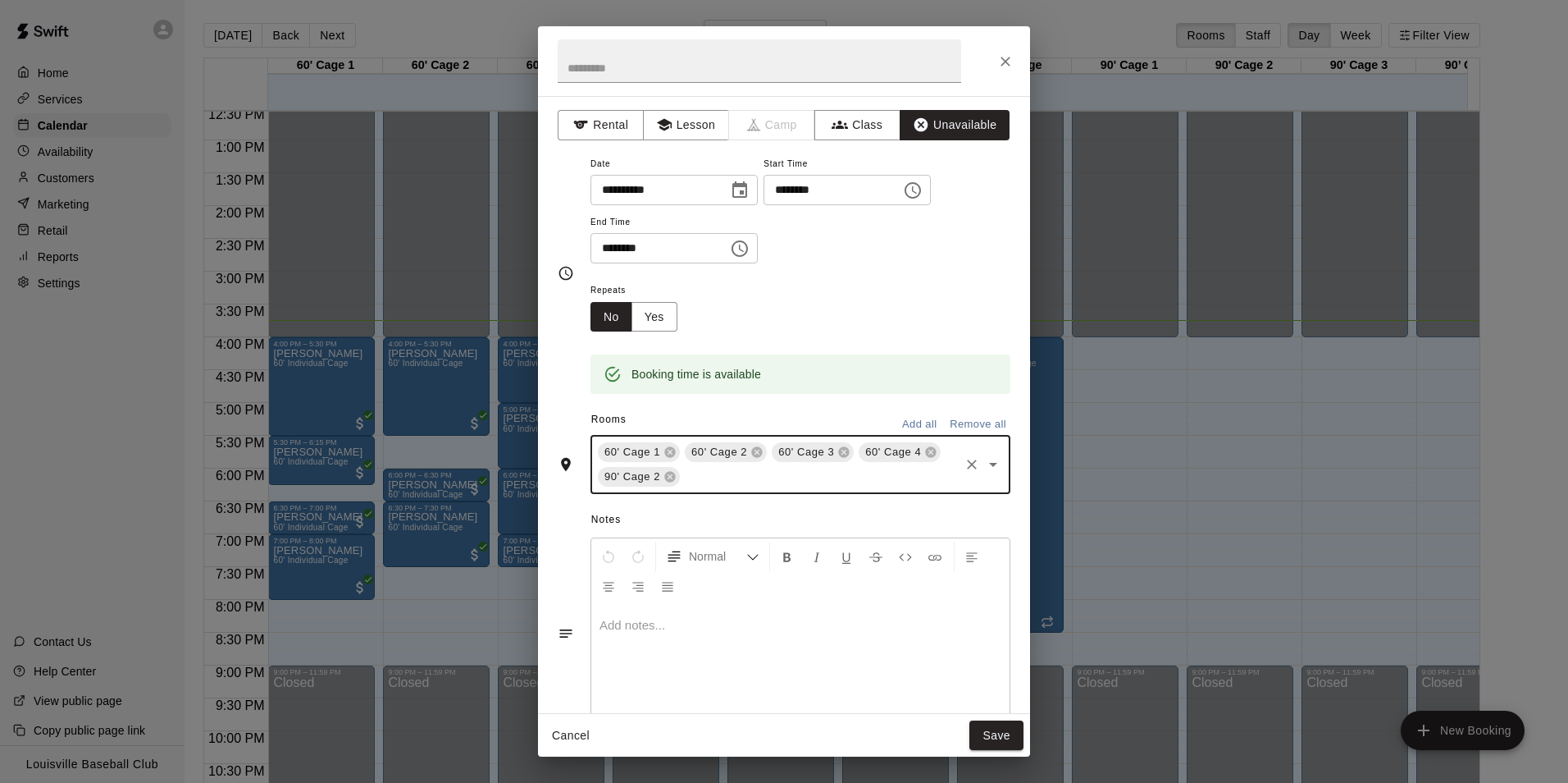
click at [818, 478] on input "text" at bounding box center [820, 476] width 275 height 21
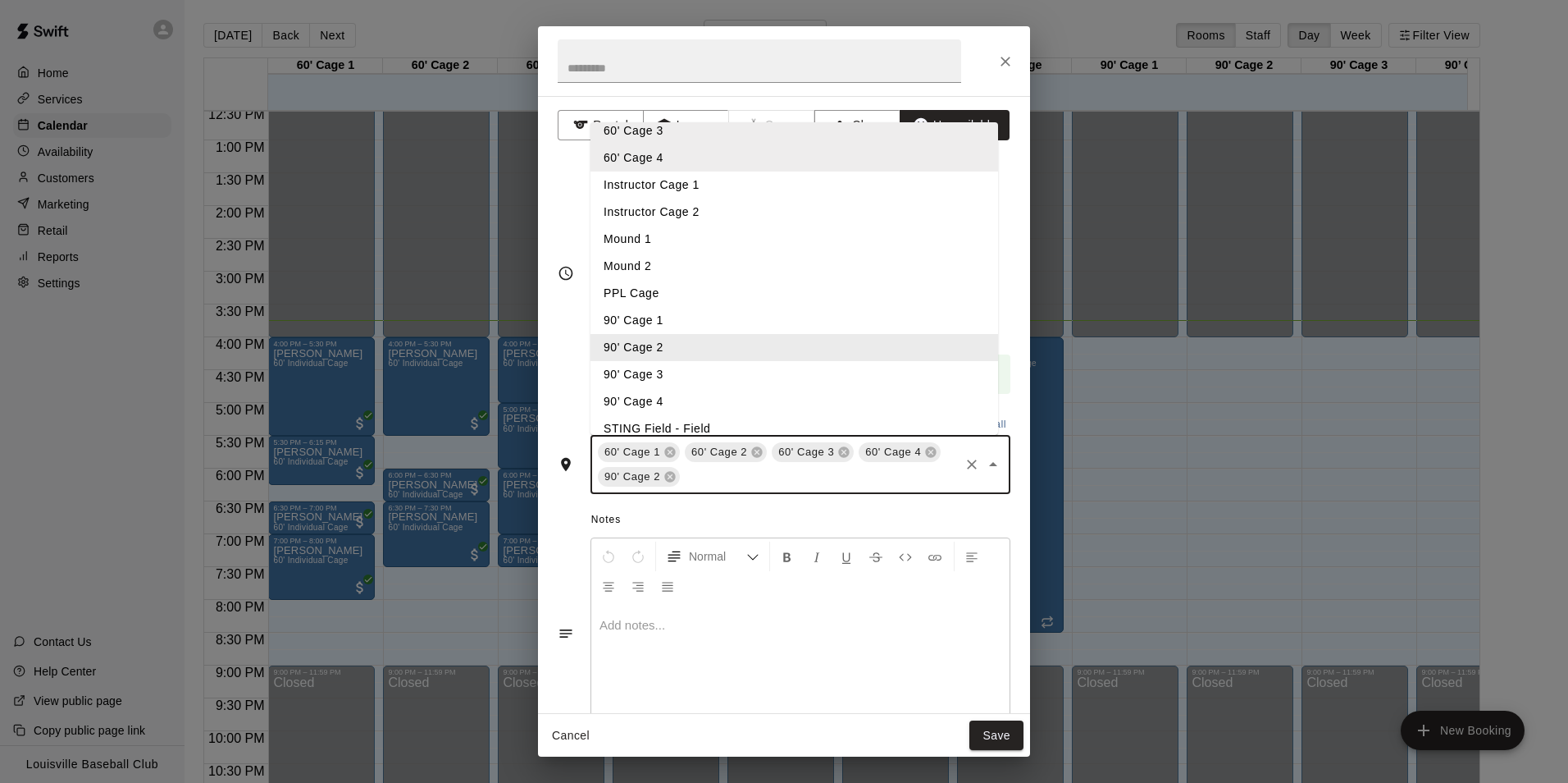
scroll to position [67, 0]
click at [722, 369] on li "90' Cage 3" at bounding box center [793, 374] width 407 height 28
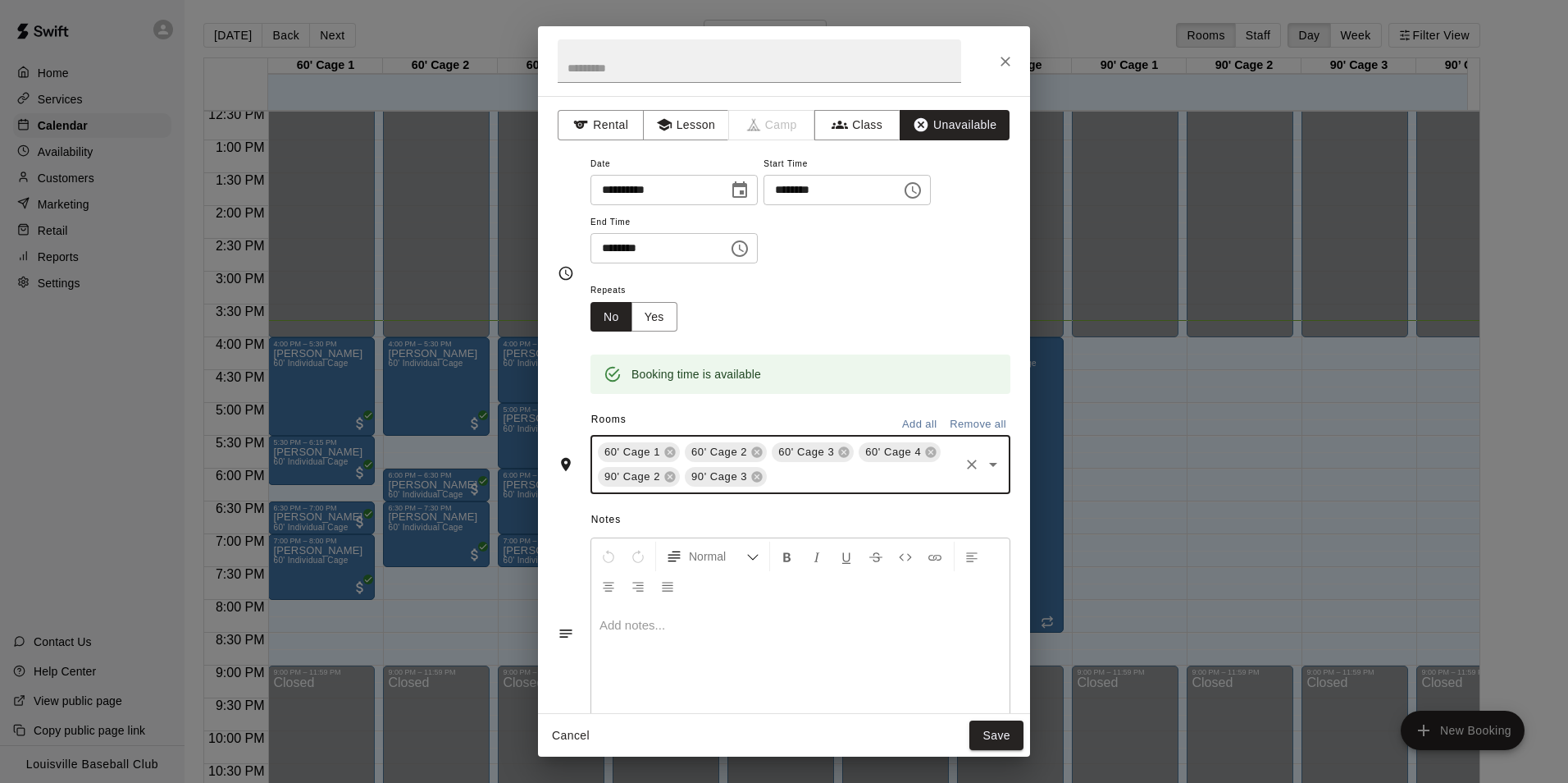
click at [834, 479] on input "text" at bounding box center [862, 476] width 188 height 21
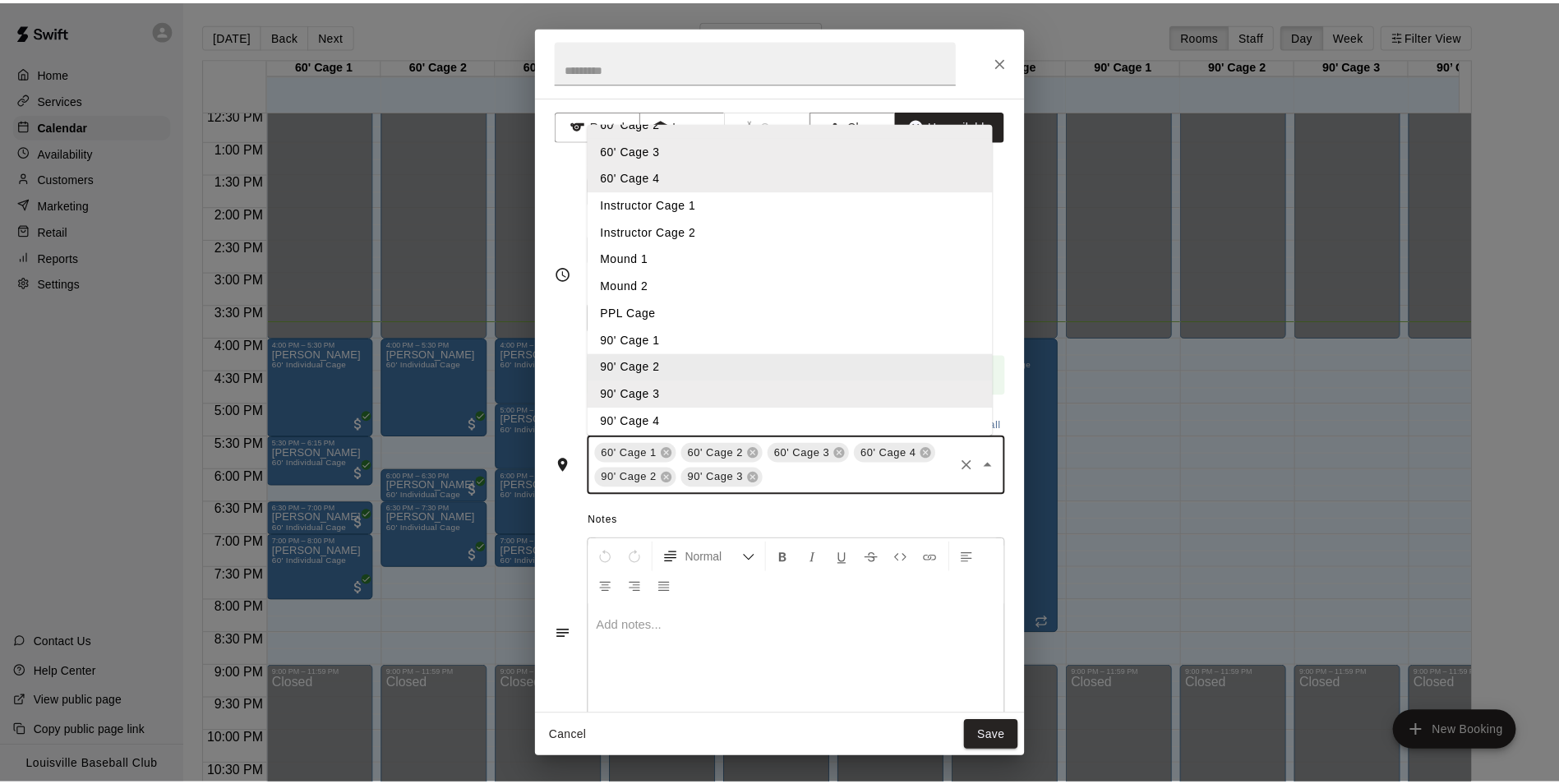
scroll to position [72, 0]
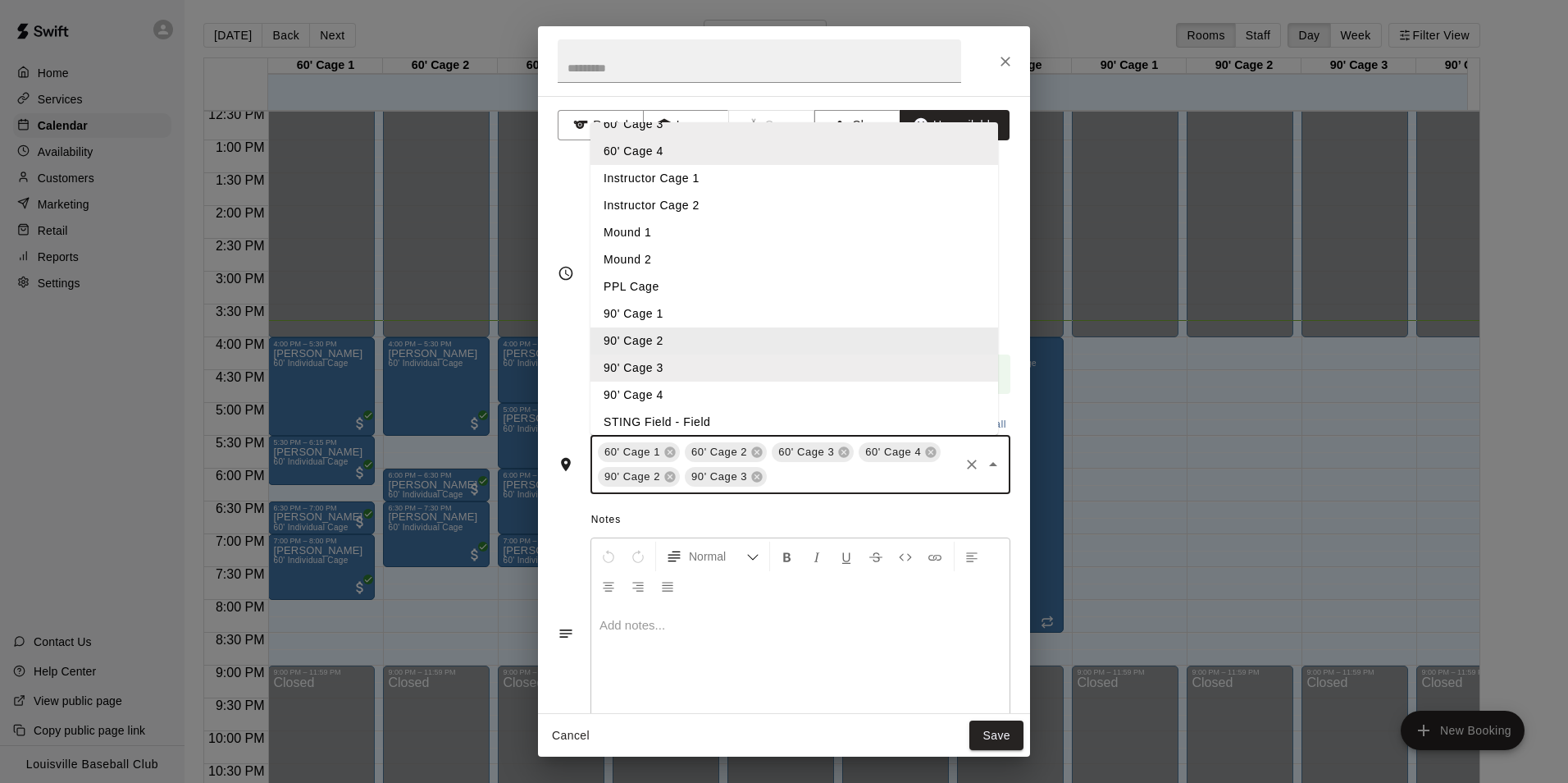
click at [736, 394] on li "90’ Cage 4" at bounding box center [793, 395] width 407 height 28
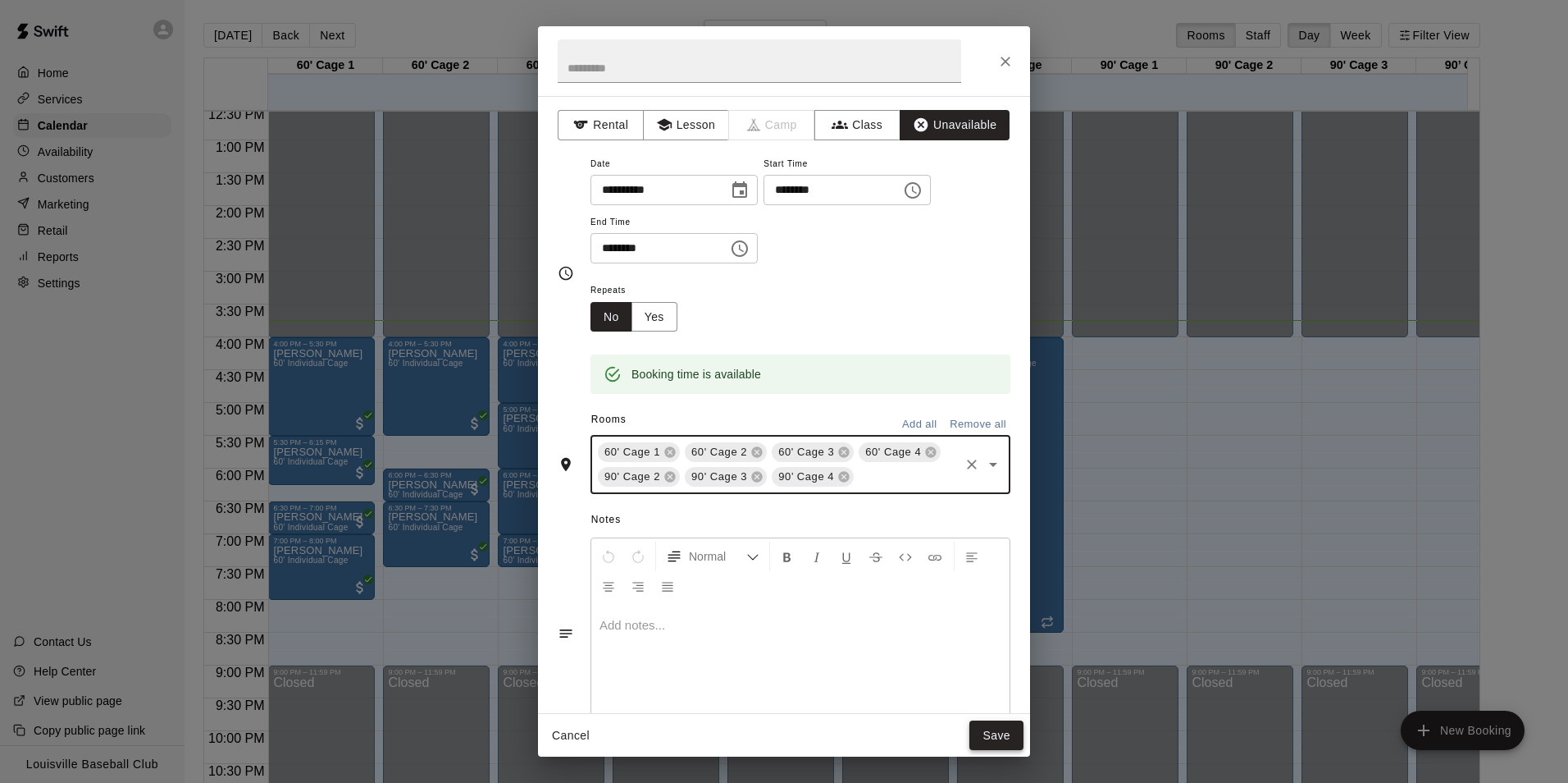
click at [991, 729] on button "Save" at bounding box center [996, 735] width 54 height 30
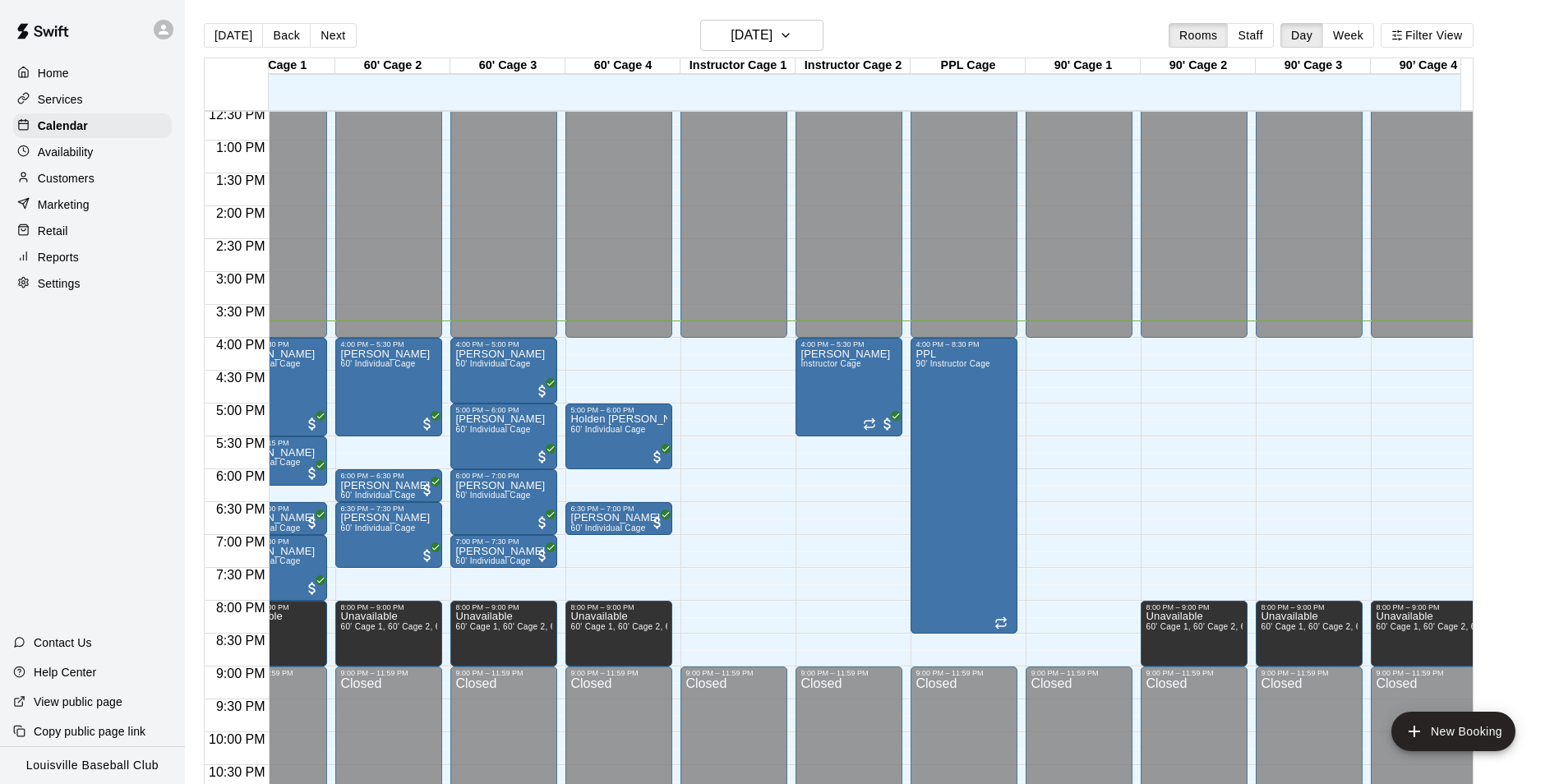
scroll to position [0, 0]
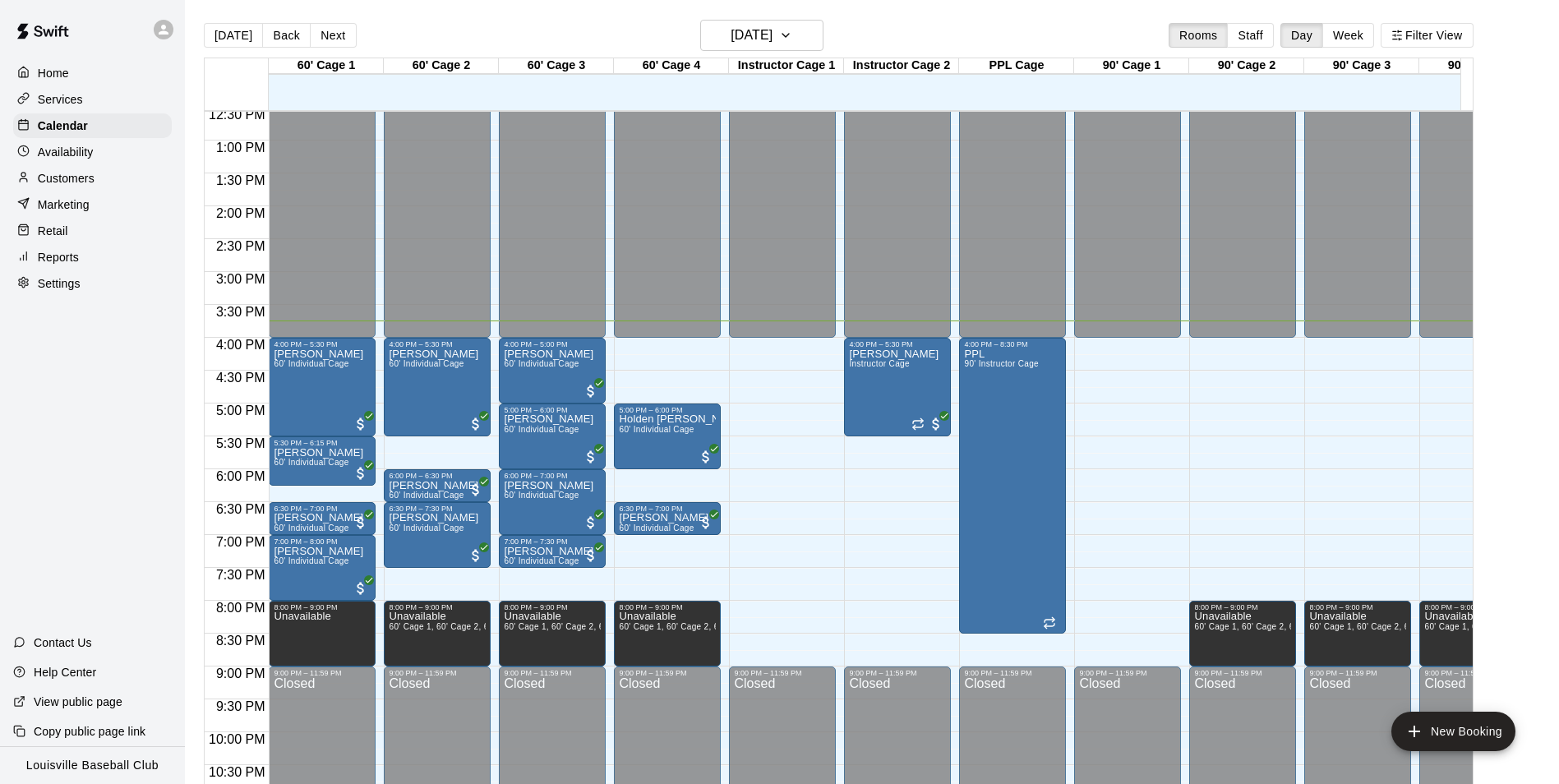
click at [101, 182] on div "Customers" at bounding box center [92, 178] width 158 height 25
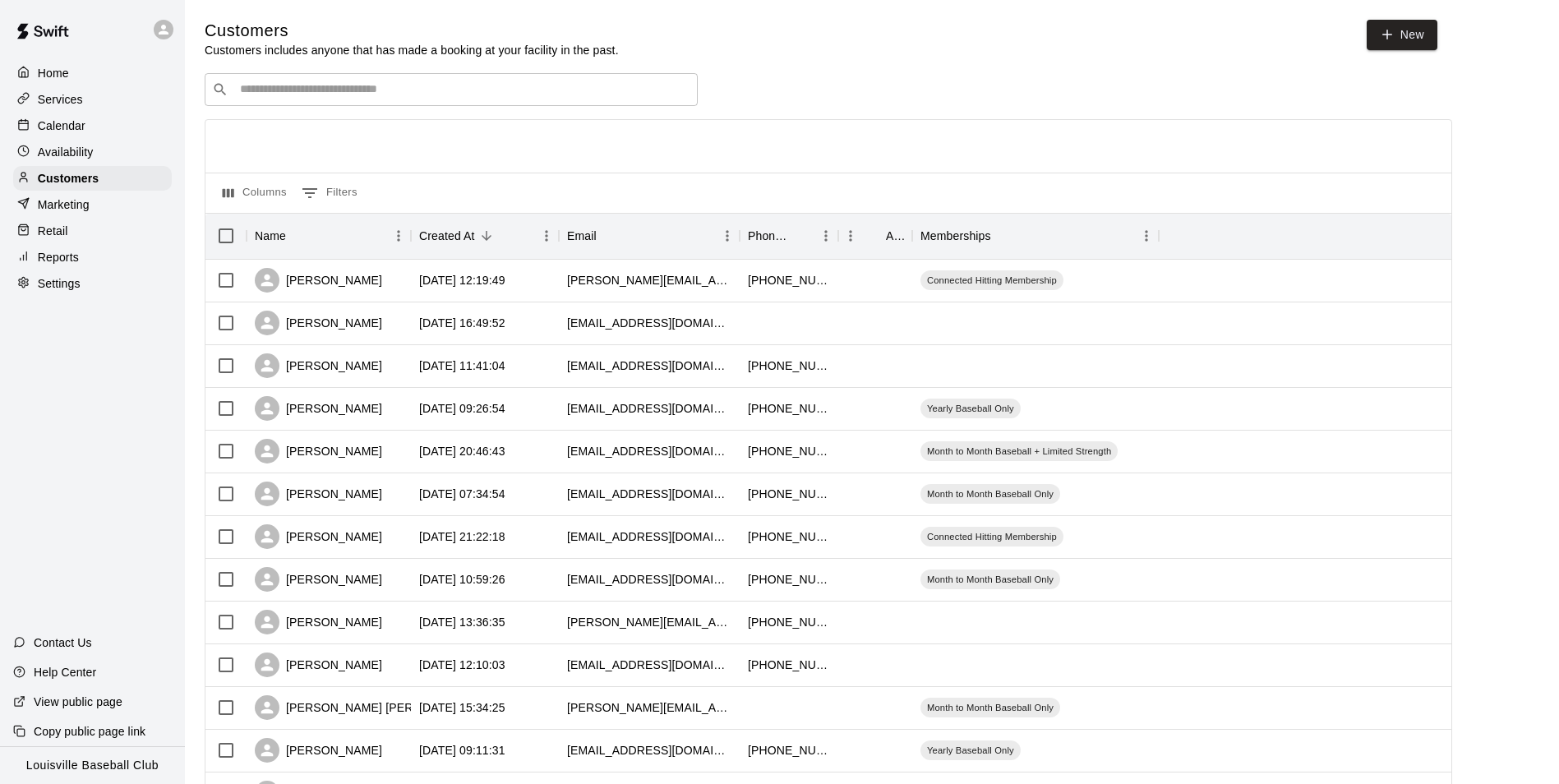
click at [542, 90] on input "Search customers by name or email" at bounding box center [463, 90] width 456 height 17
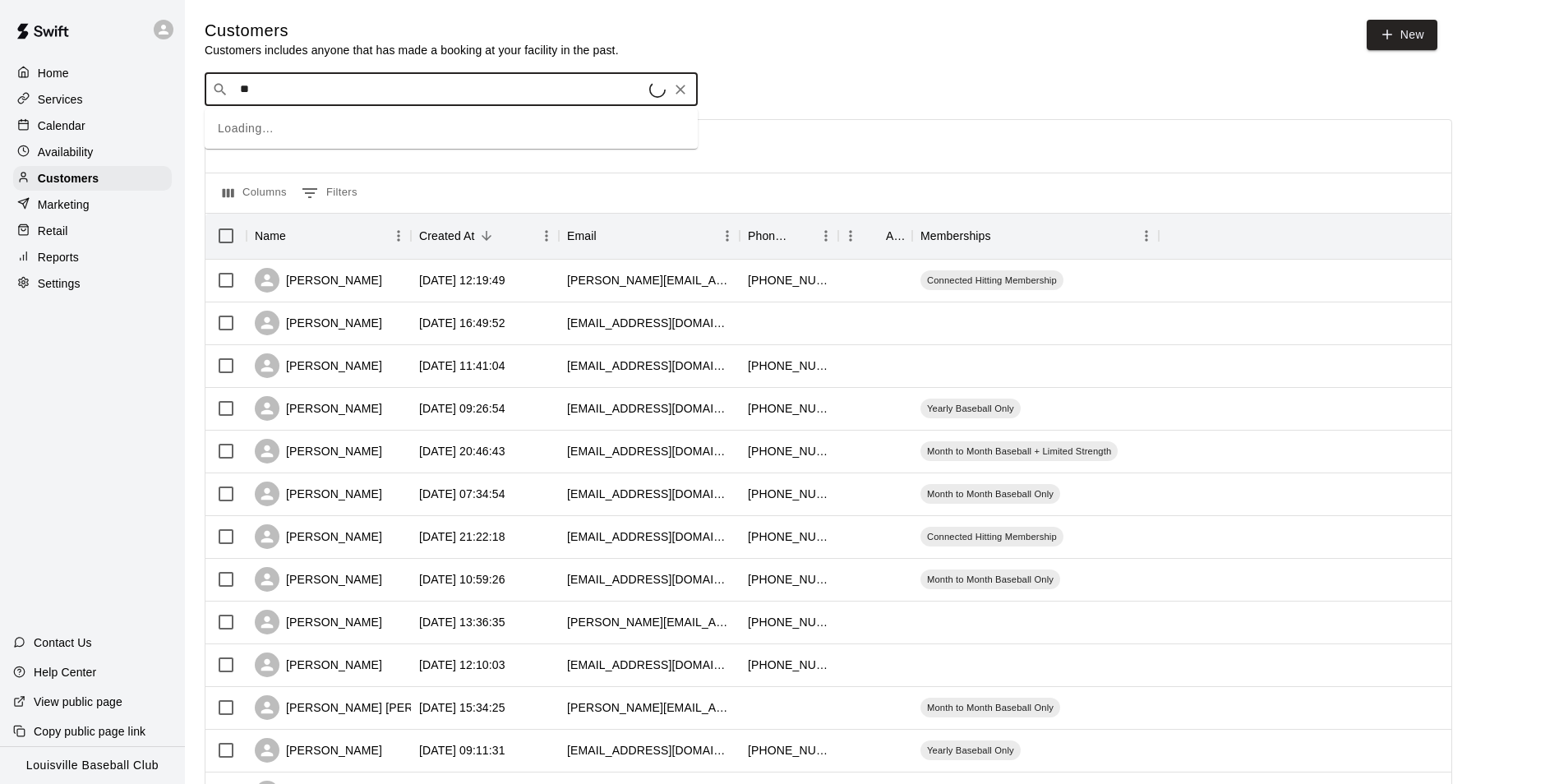
type input "***"
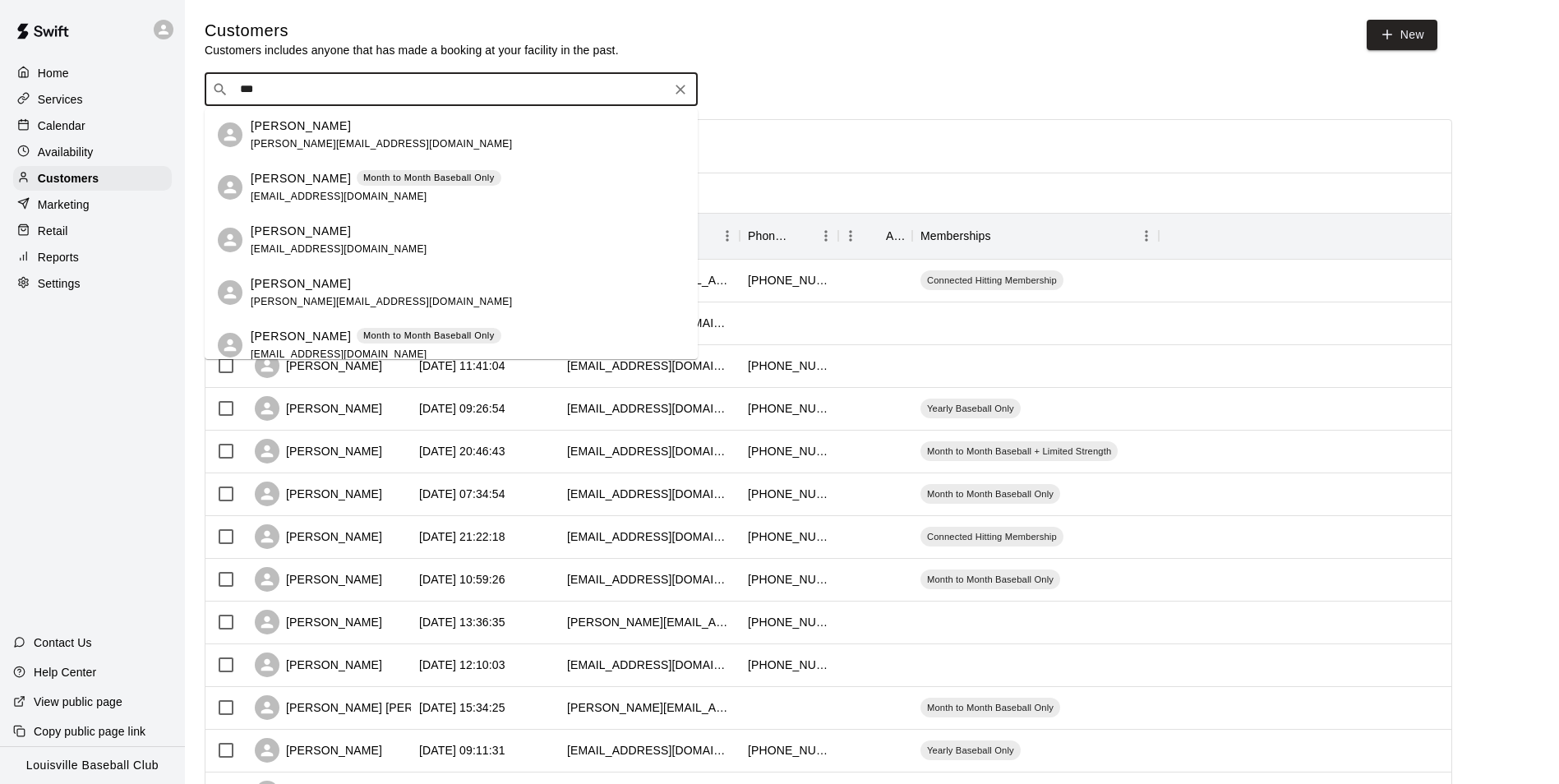
click at [123, 137] on div "Calendar" at bounding box center [92, 125] width 158 height 25
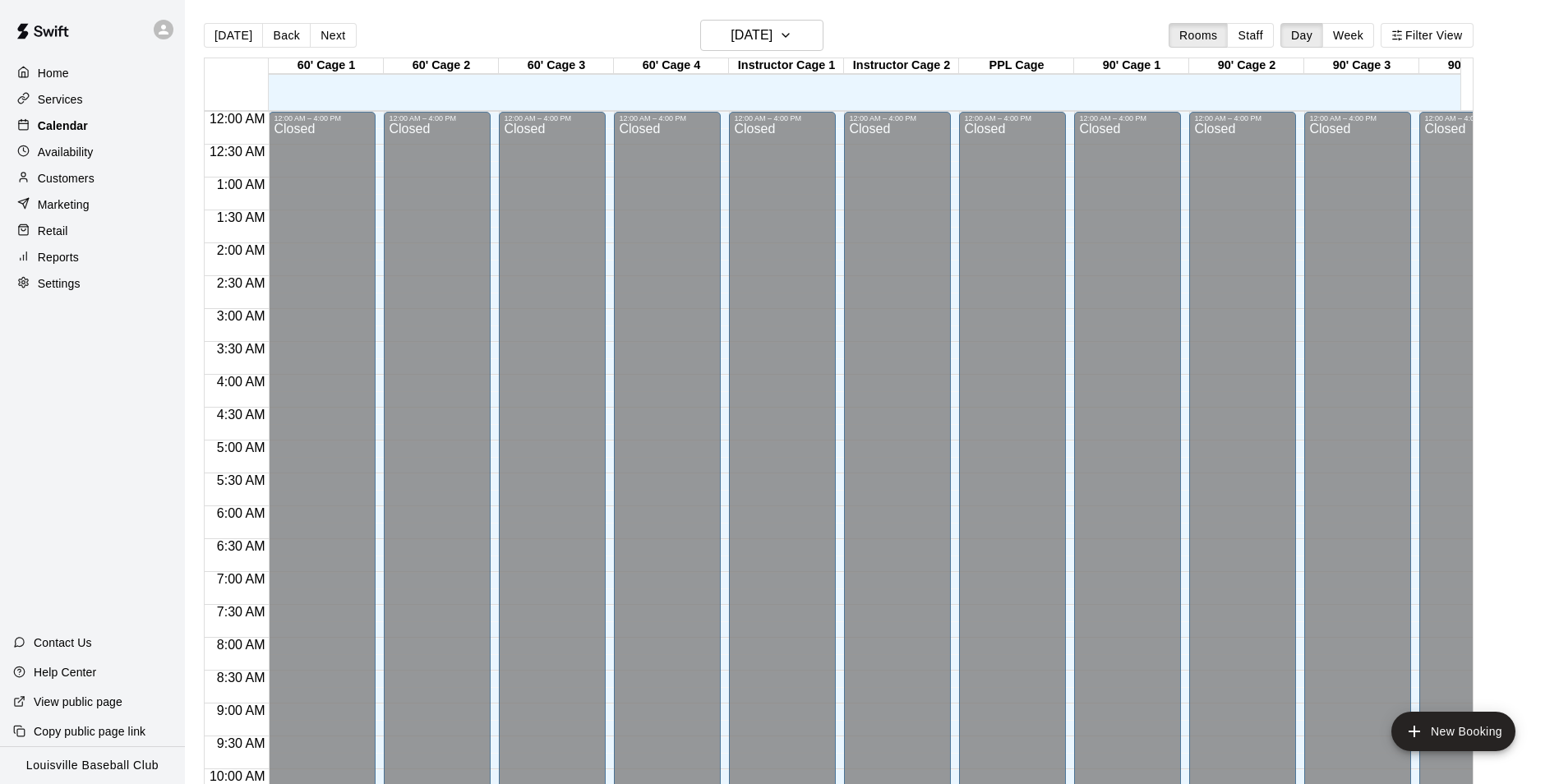
scroll to position [834, 0]
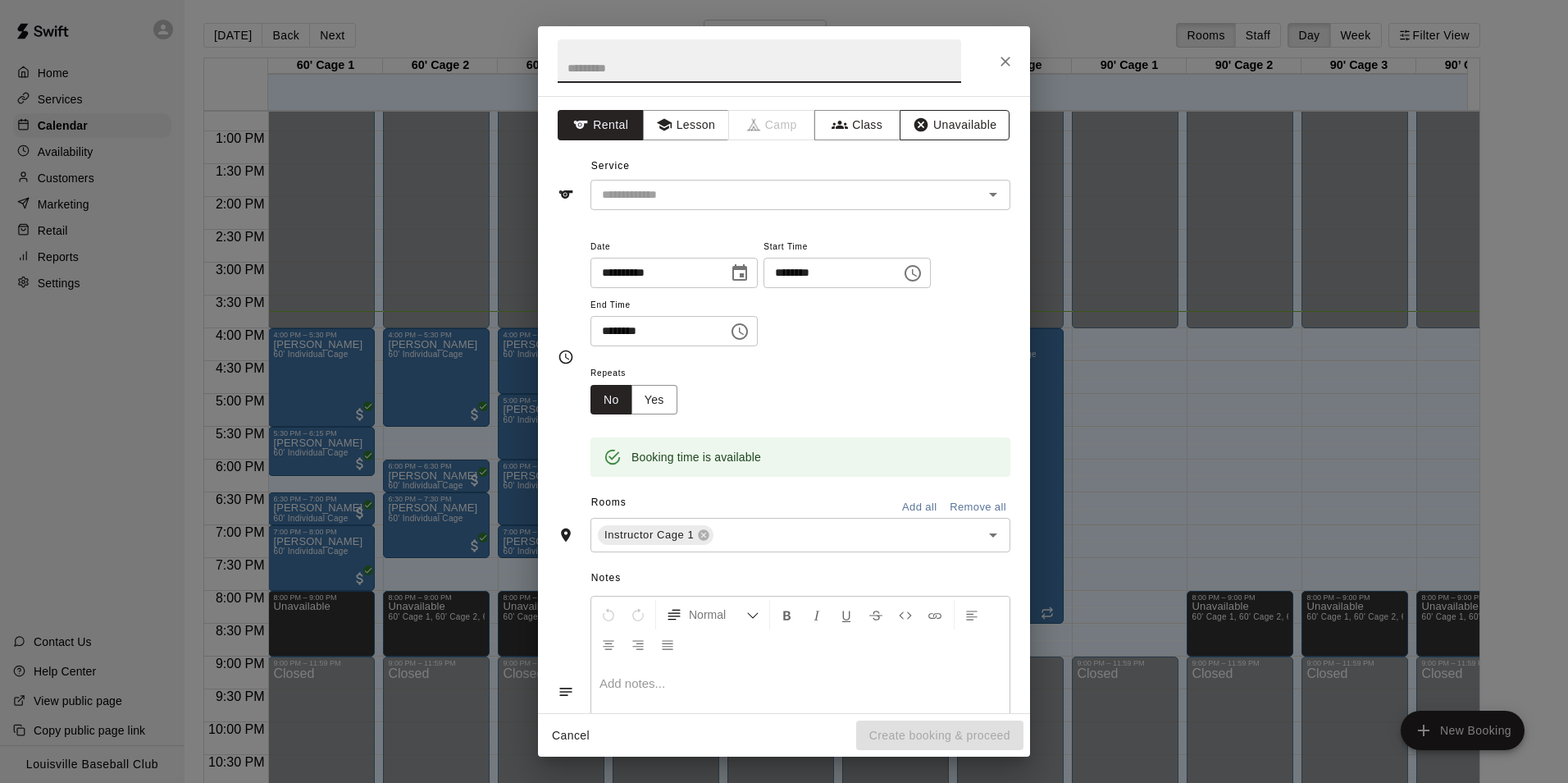
click at [988, 122] on button "Unavailable" at bounding box center [954, 125] width 110 height 30
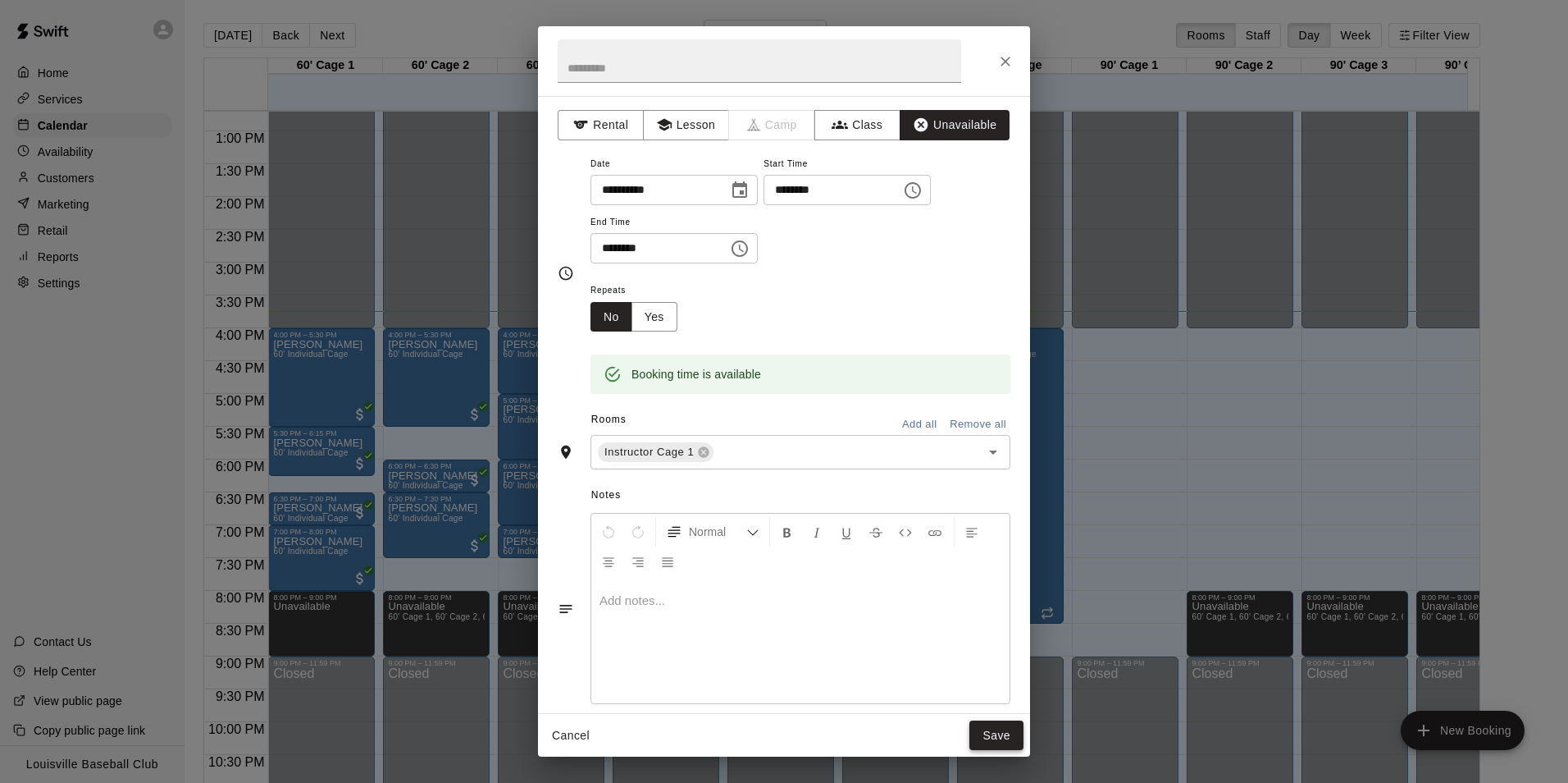
click at [1000, 742] on button "Save" at bounding box center [996, 735] width 54 height 30
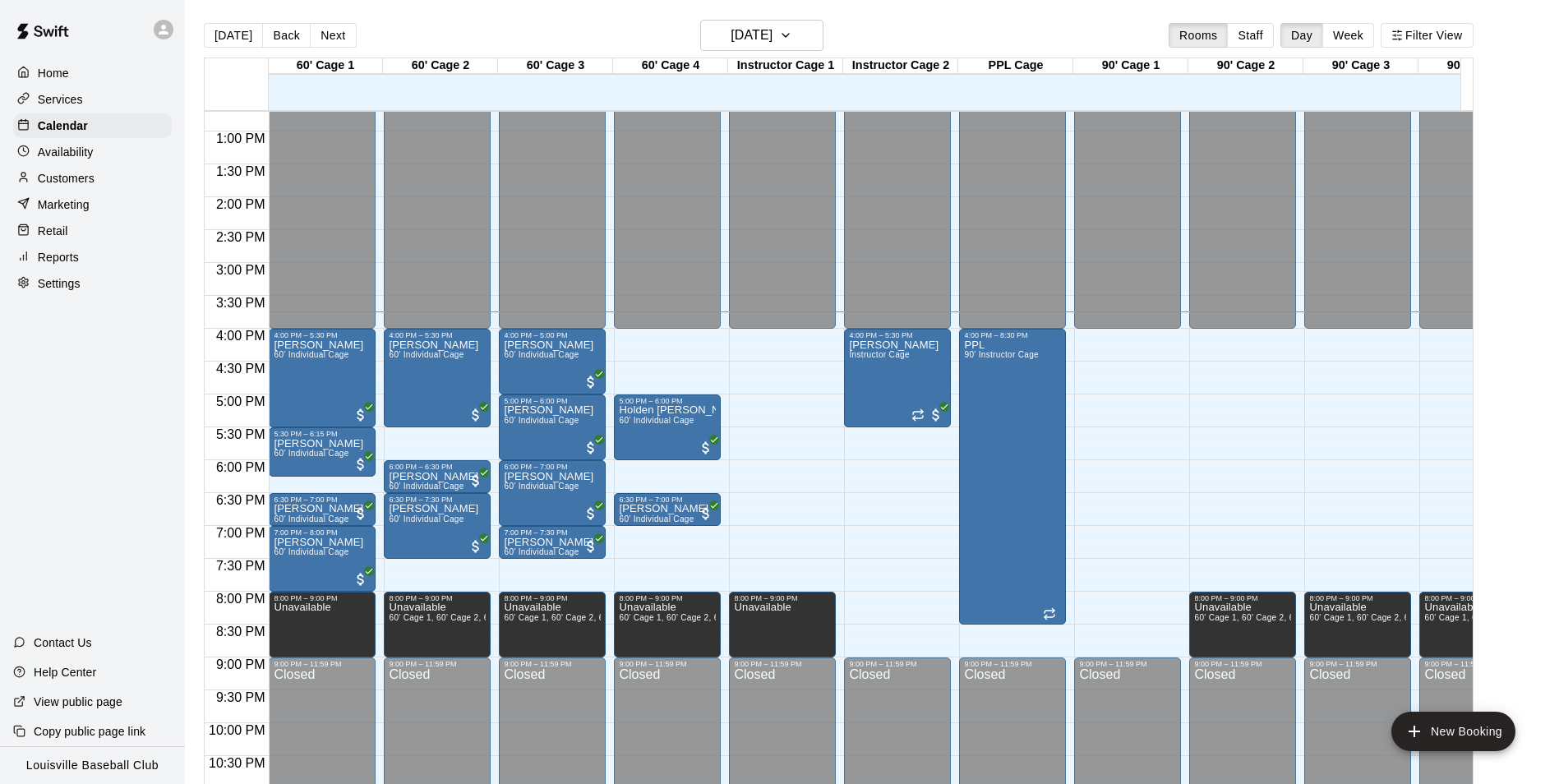
scroll to position [0, 0]
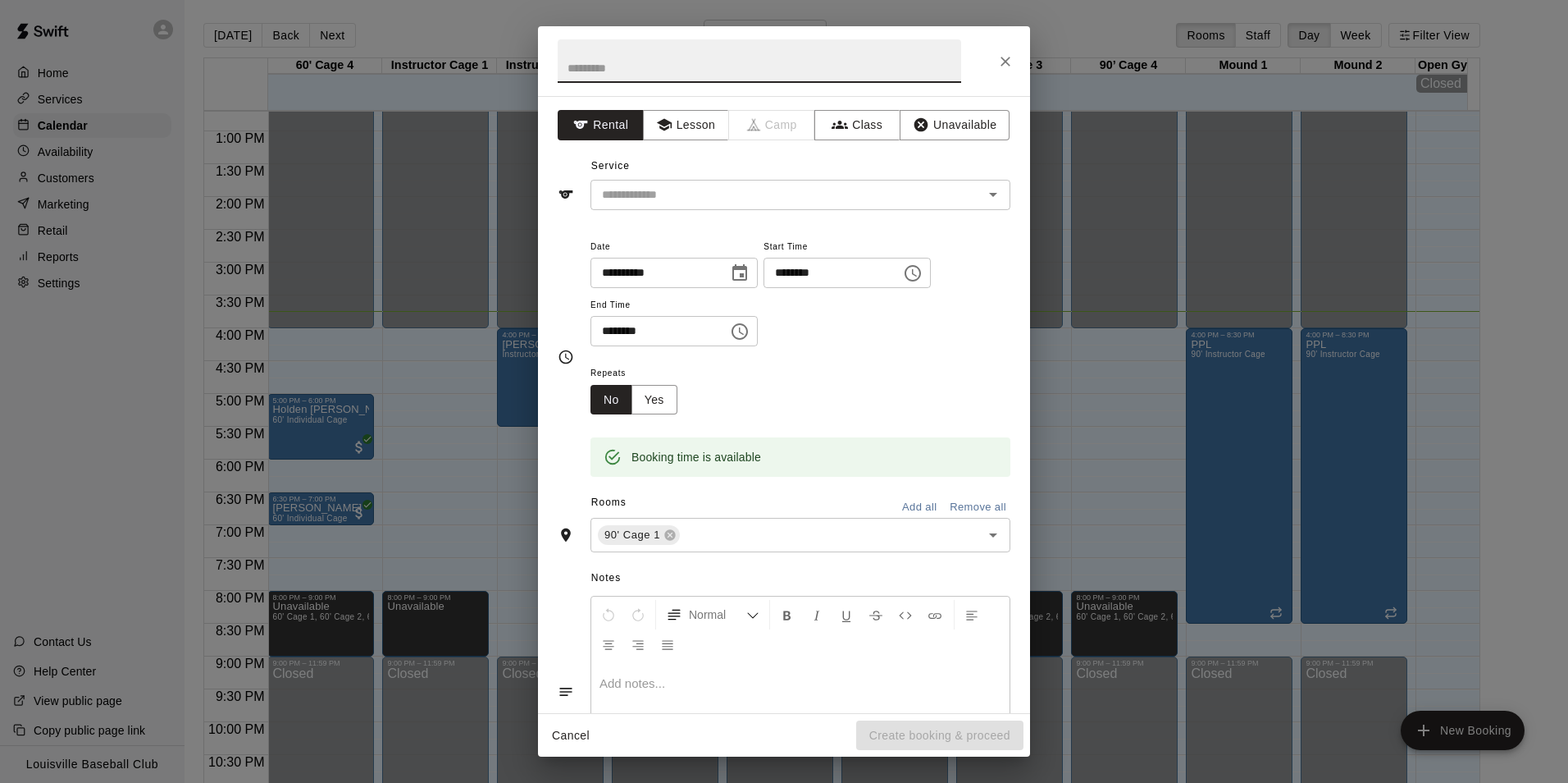
click at [1170, 446] on div "**********" at bounding box center [784, 391] width 1568 height 783
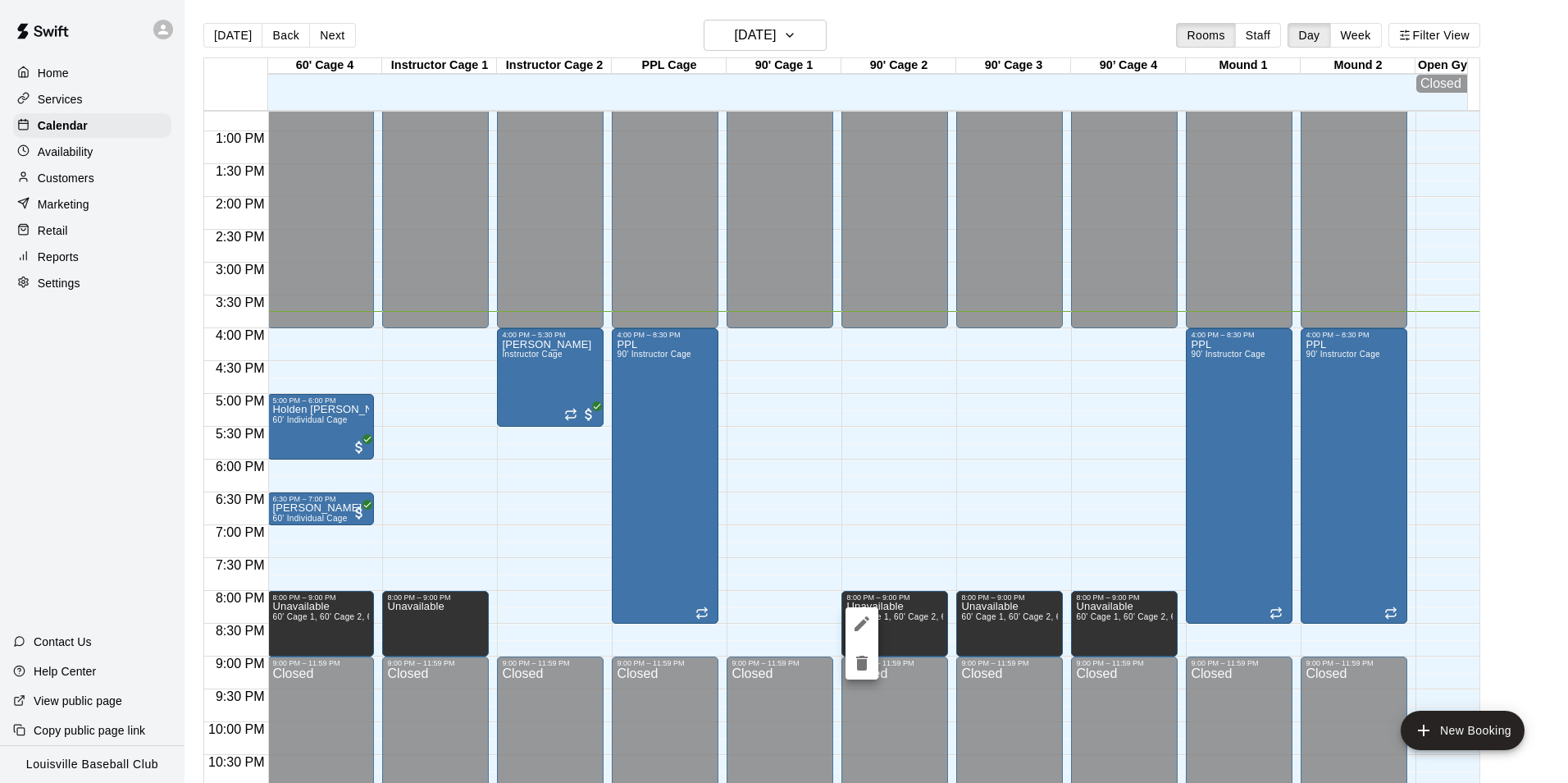
click at [862, 629] on icon "edit" at bounding box center [862, 624] width 20 height 20
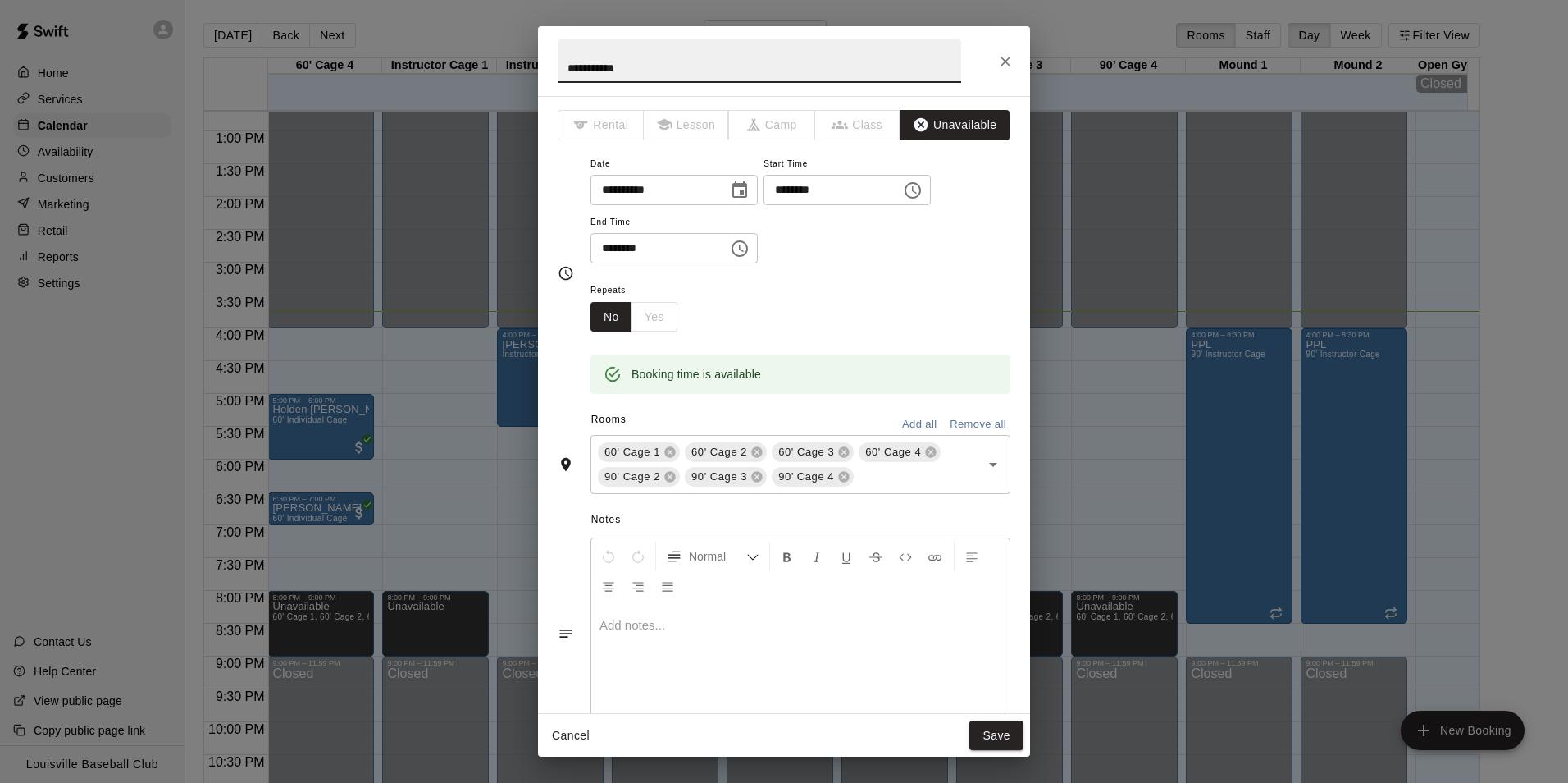
click at [876, 192] on input "********" at bounding box center [826, 190] width 127 height 30
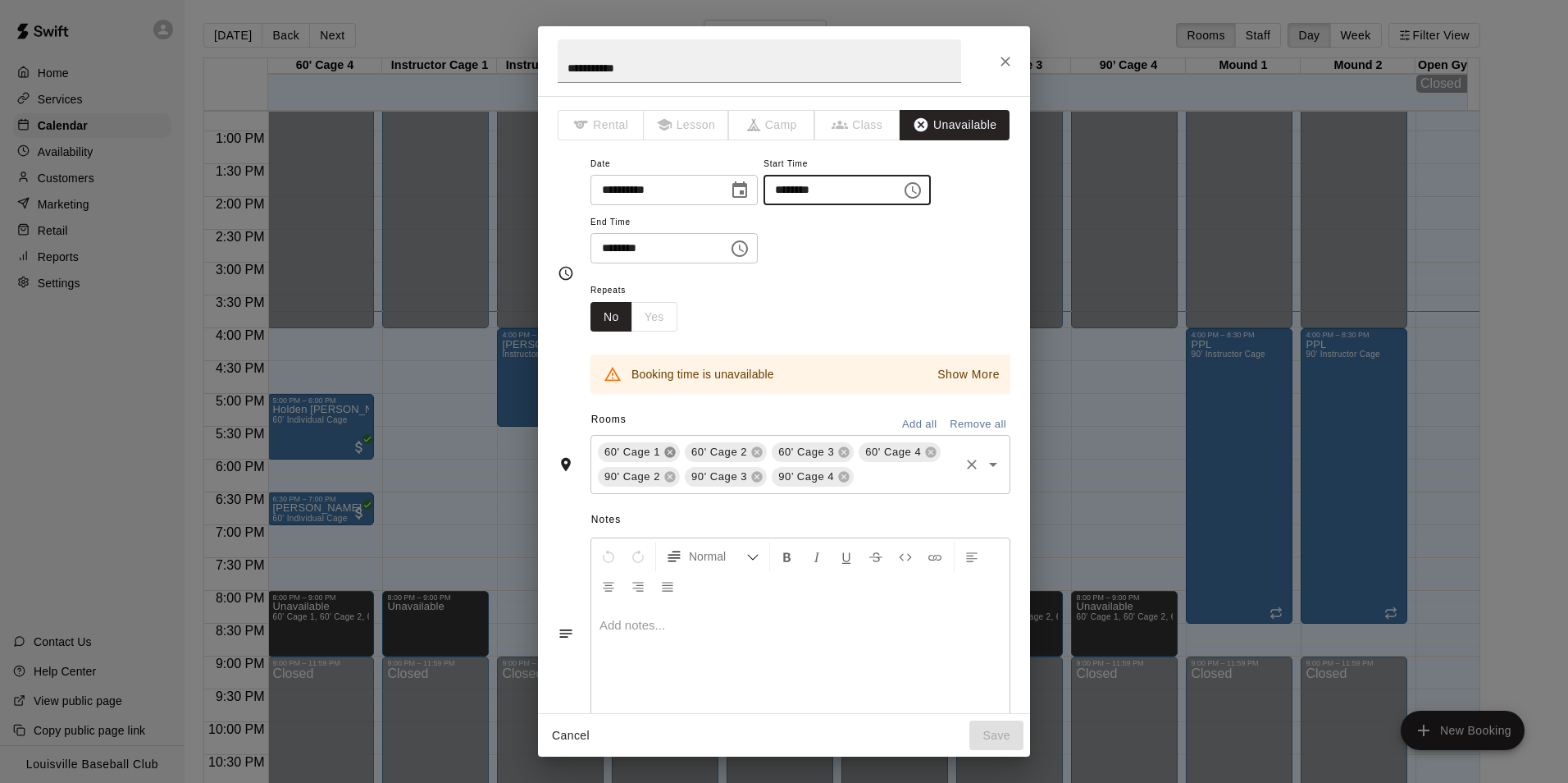
click at [664, 452] on icon at bounding box center [669, 452] width 11 height 11
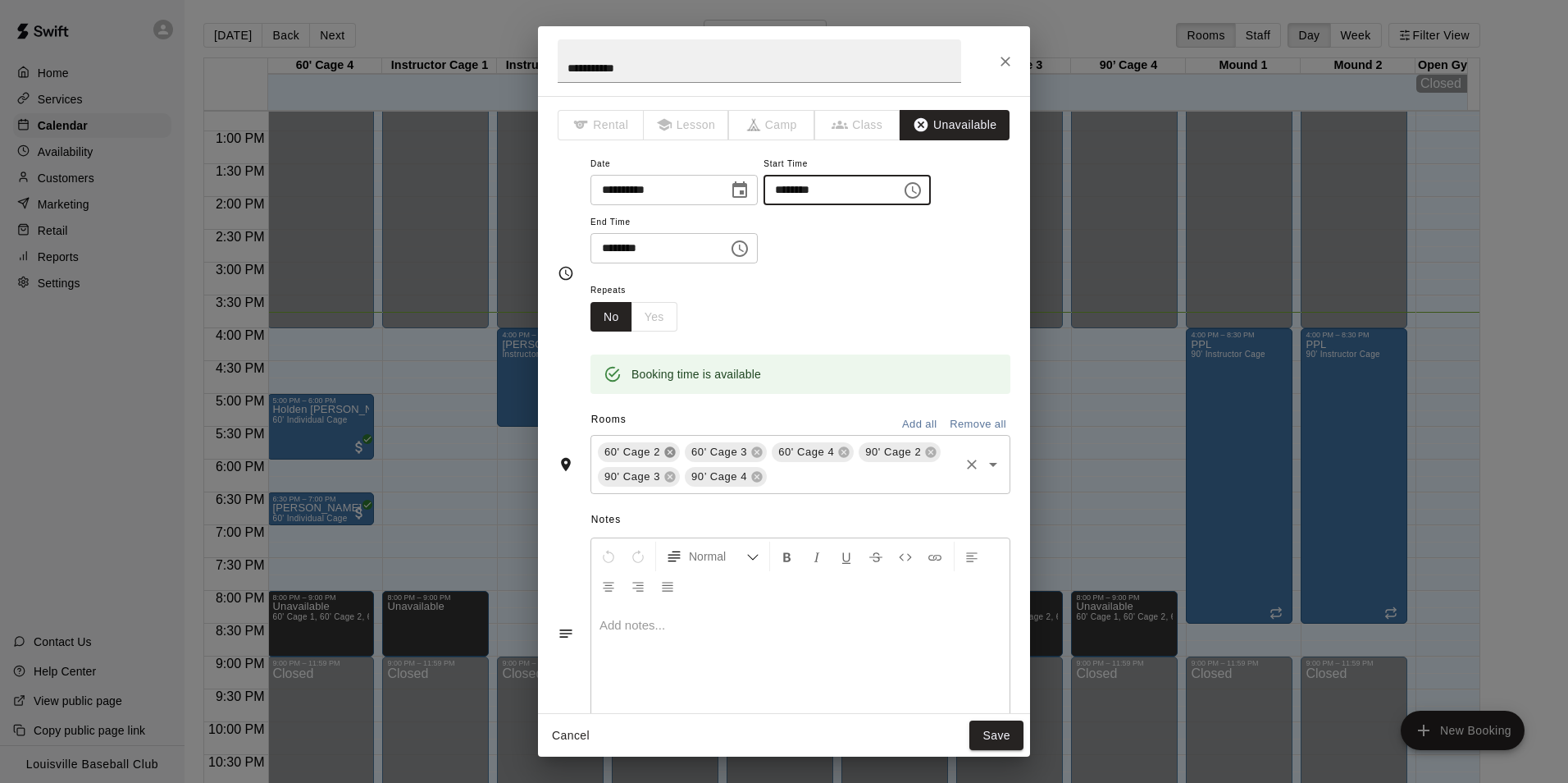
type input "********"
click at [997, 741] on button "Save" at bounding box center [996, 735] width 54 height 30
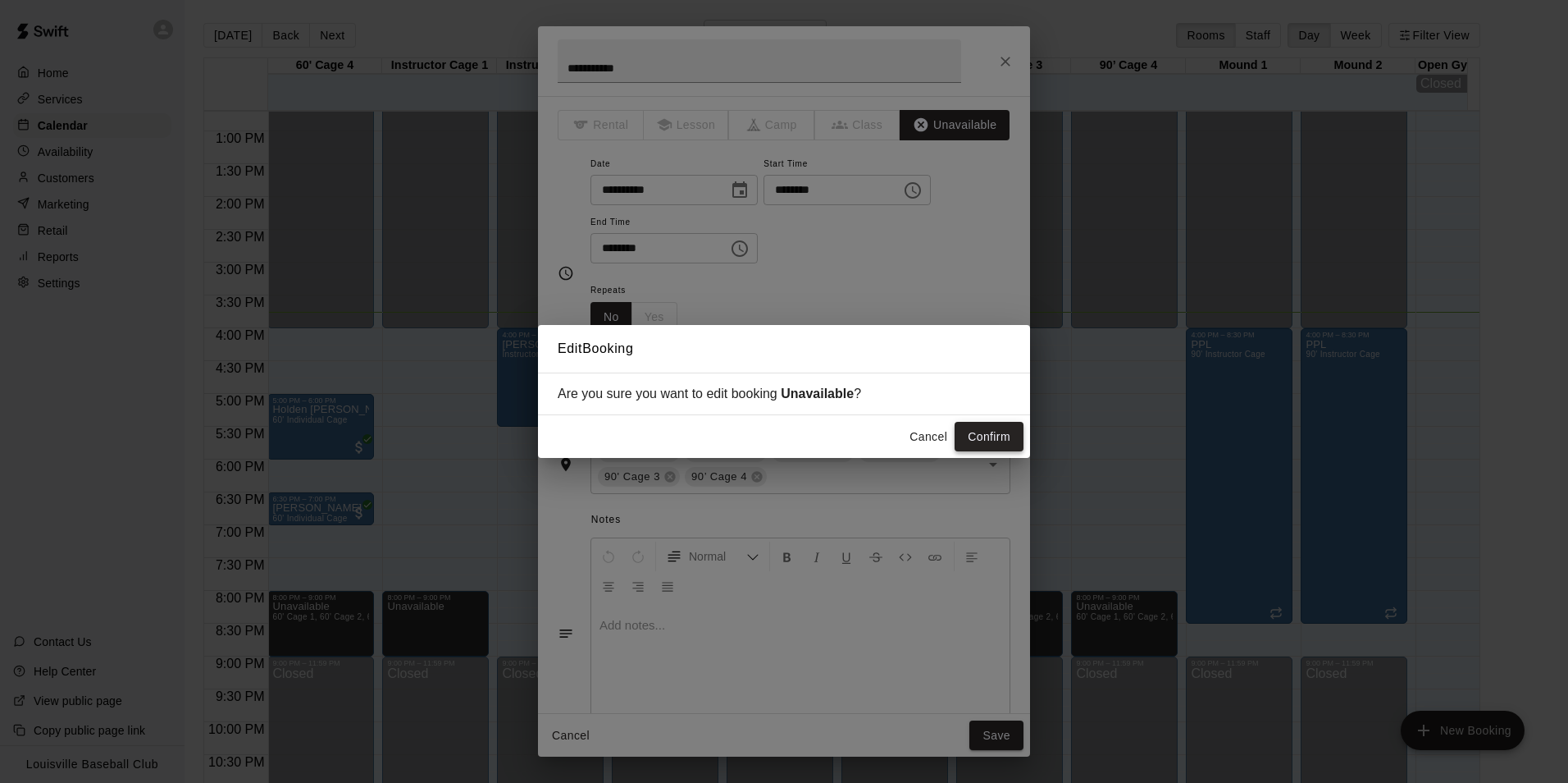
click at [1000, 432] on button "Confirm" at bounding box center [989, 436] width 69 height 30
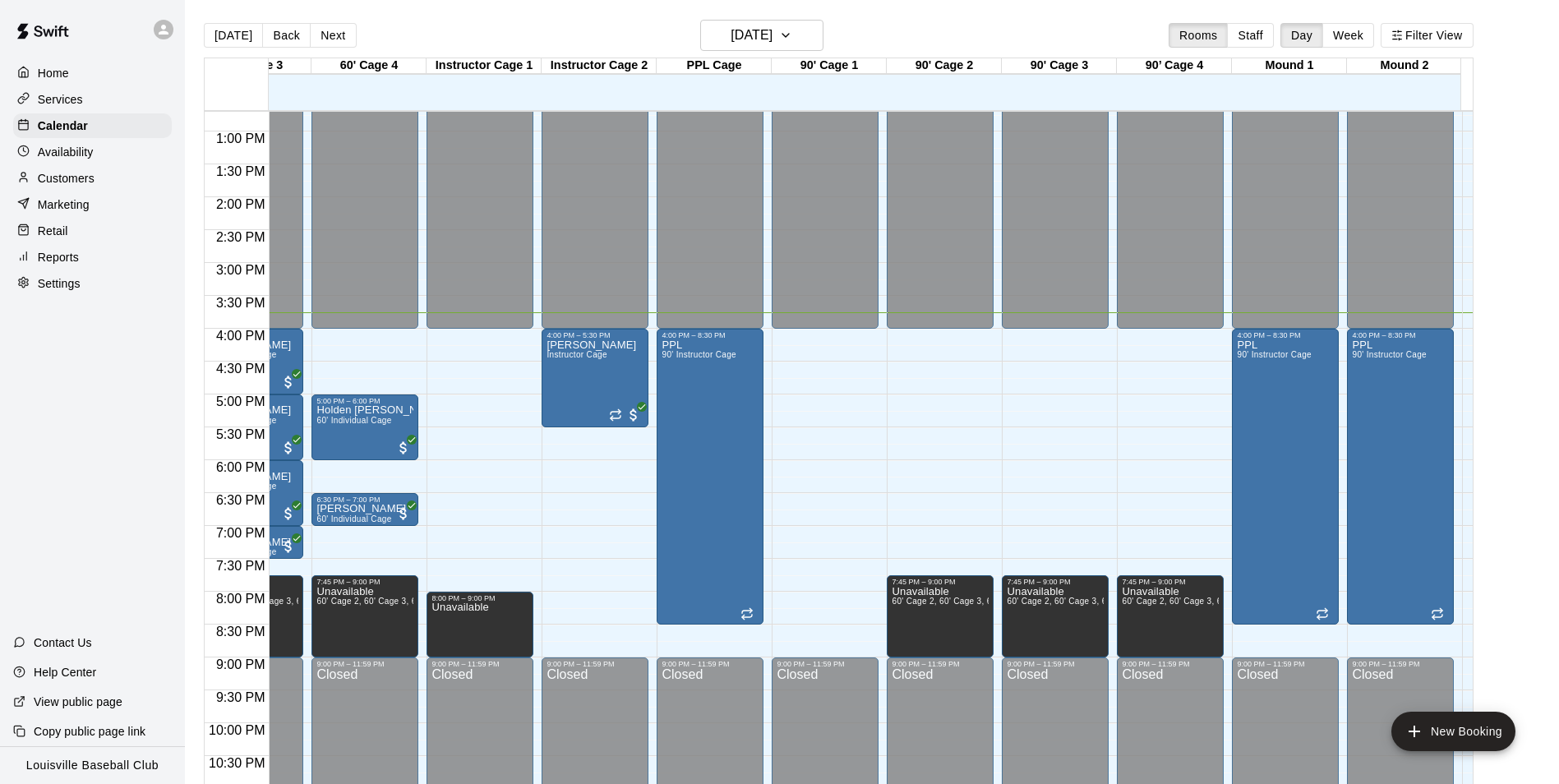
scroll to position [0, 231]
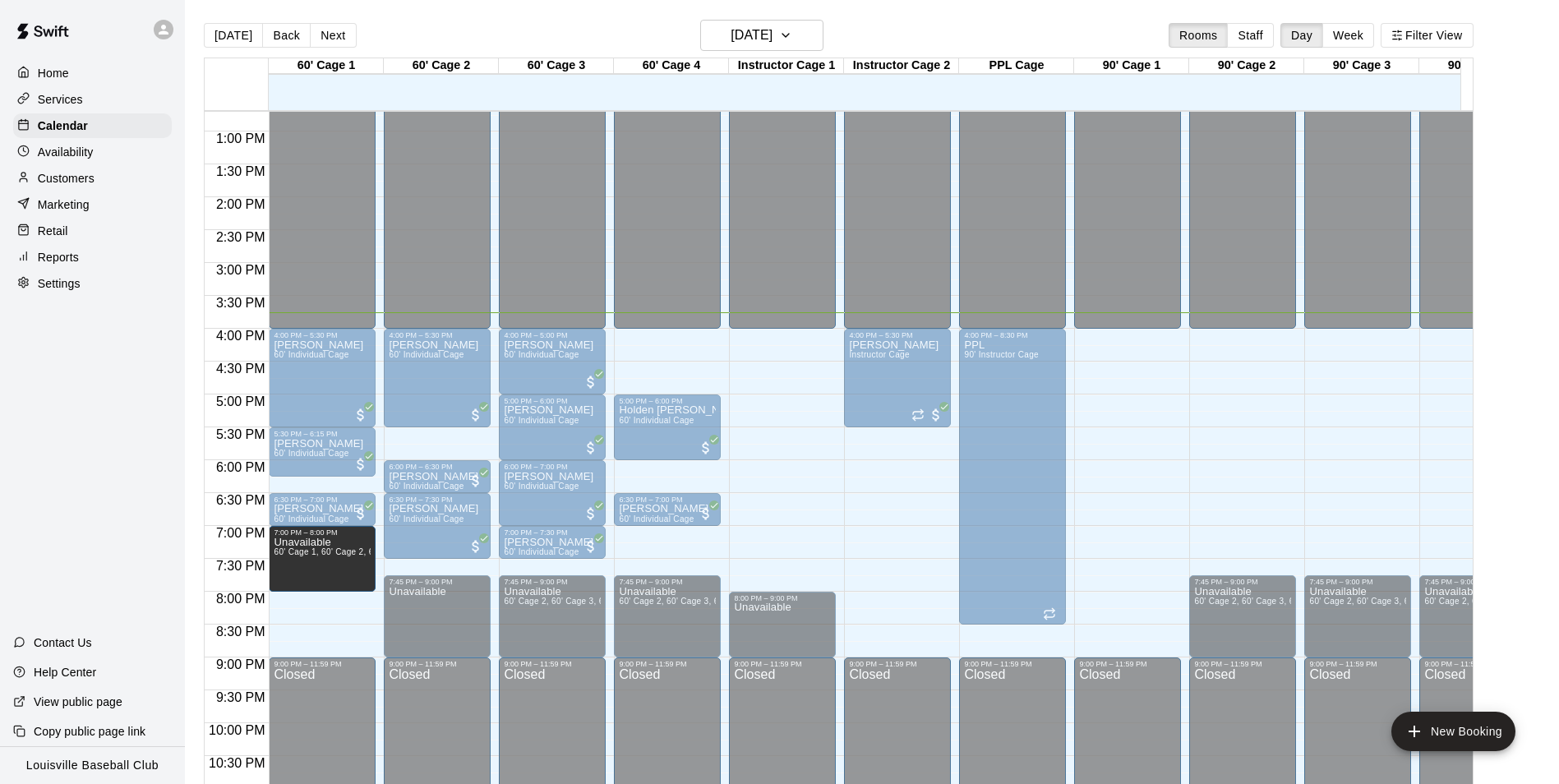
click at [98, 552] on div "Home Services Calendar Availability Customers Marketing Retail Reports Settings…" at bounding box center [93, 392] width 185 height 784
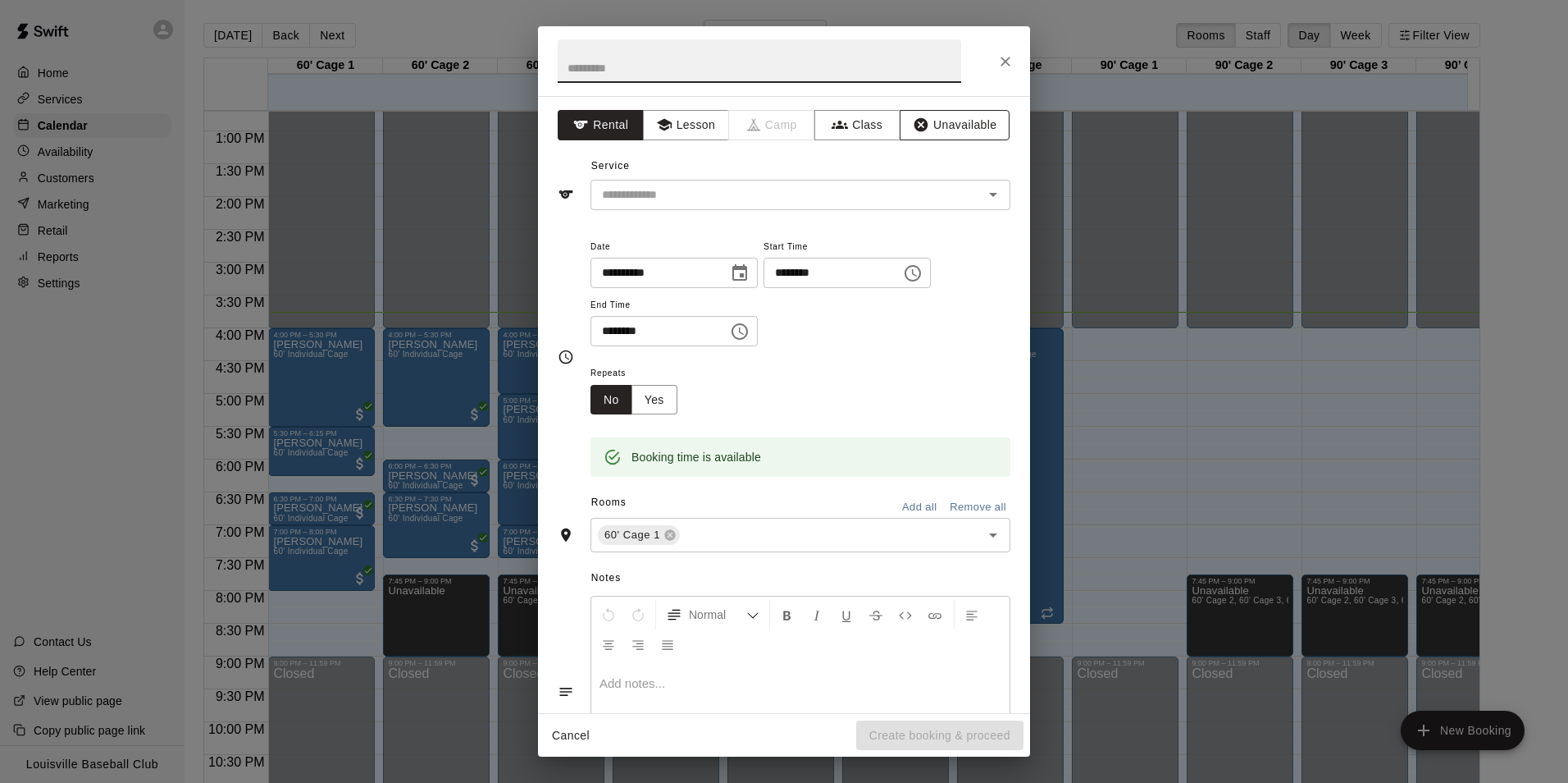
click at [977, 122] on button "Unavailable" at bounding box center [954, 125] width 110 height 30
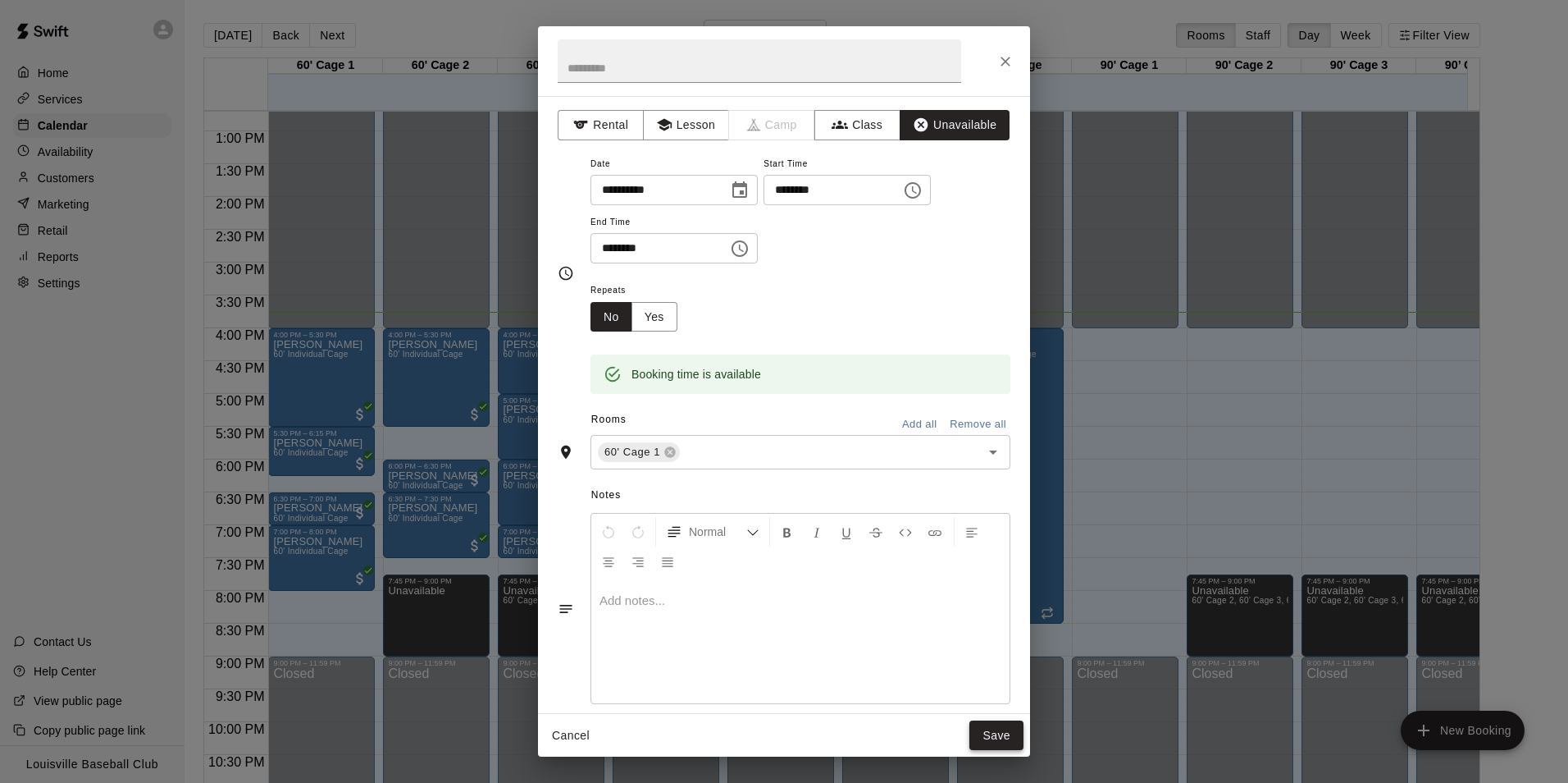
click at [1006, 741] on button "Save" at bounding box center [996, 735] width 54 height 30
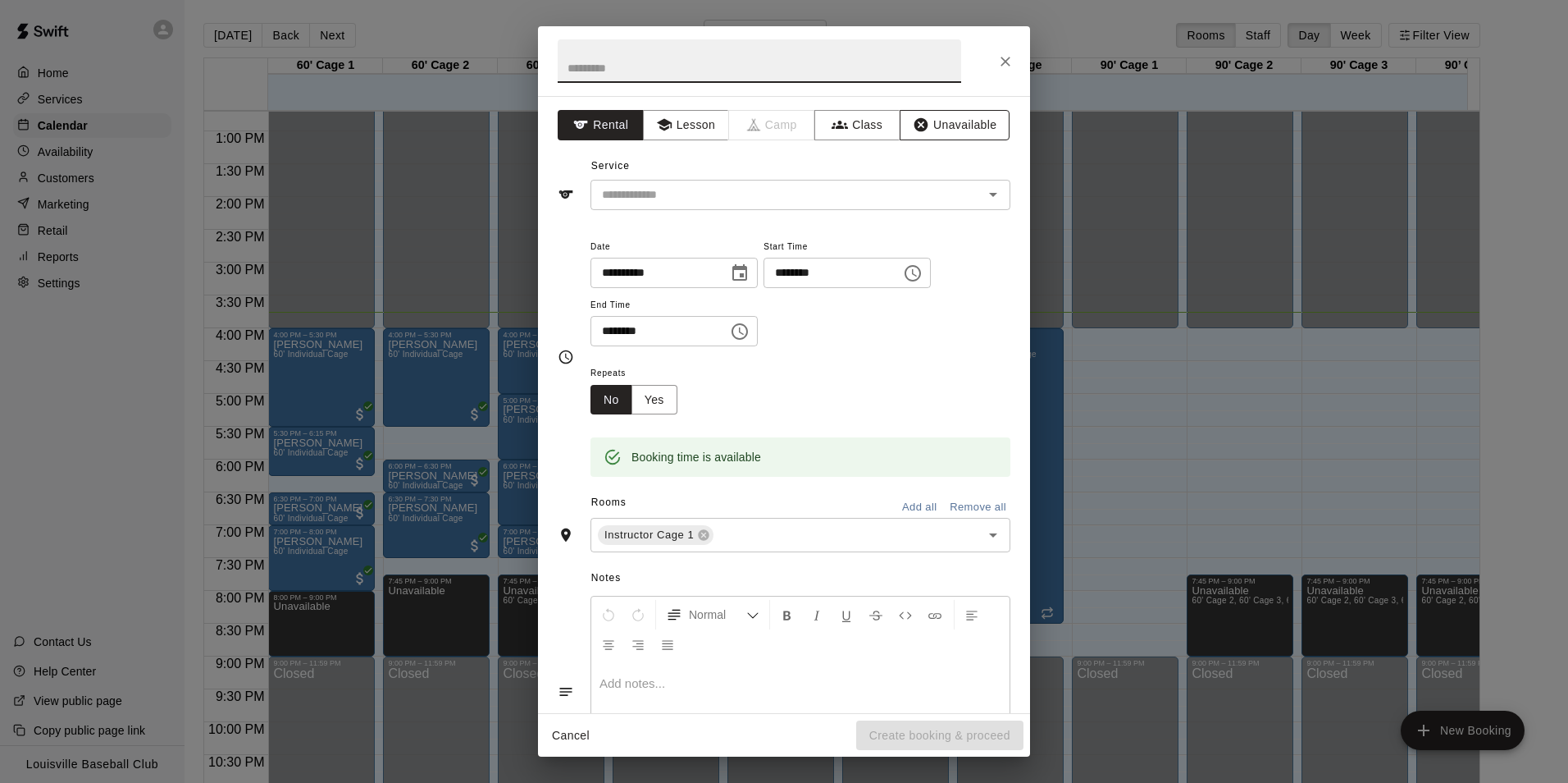
click at [987, 118] on button "Unavailable" at bounding box center [954, 125] width 110 height 30
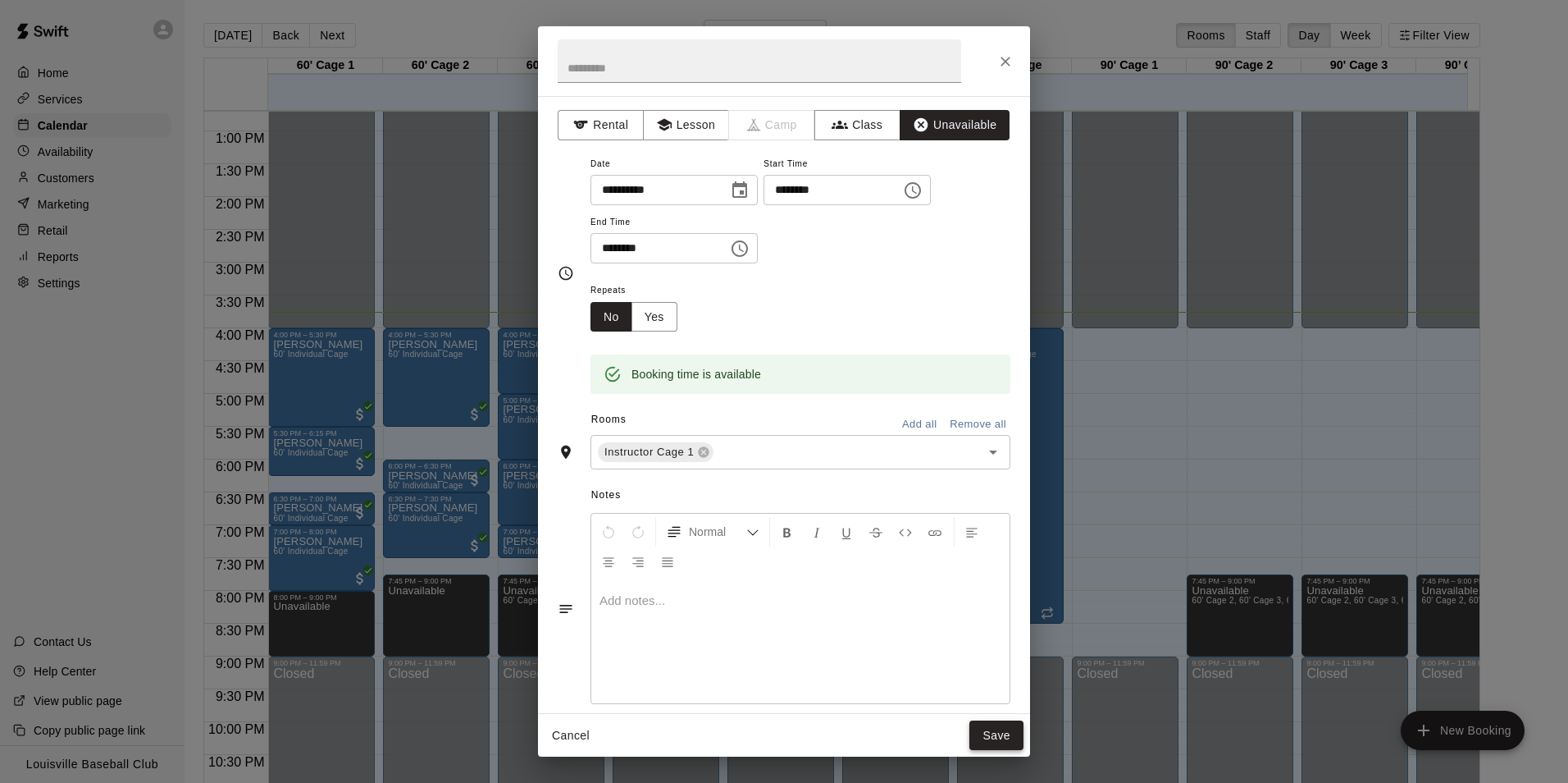
click at [1004, 736] on button "Save" at bounding box center [996, 735] width 54 height 30
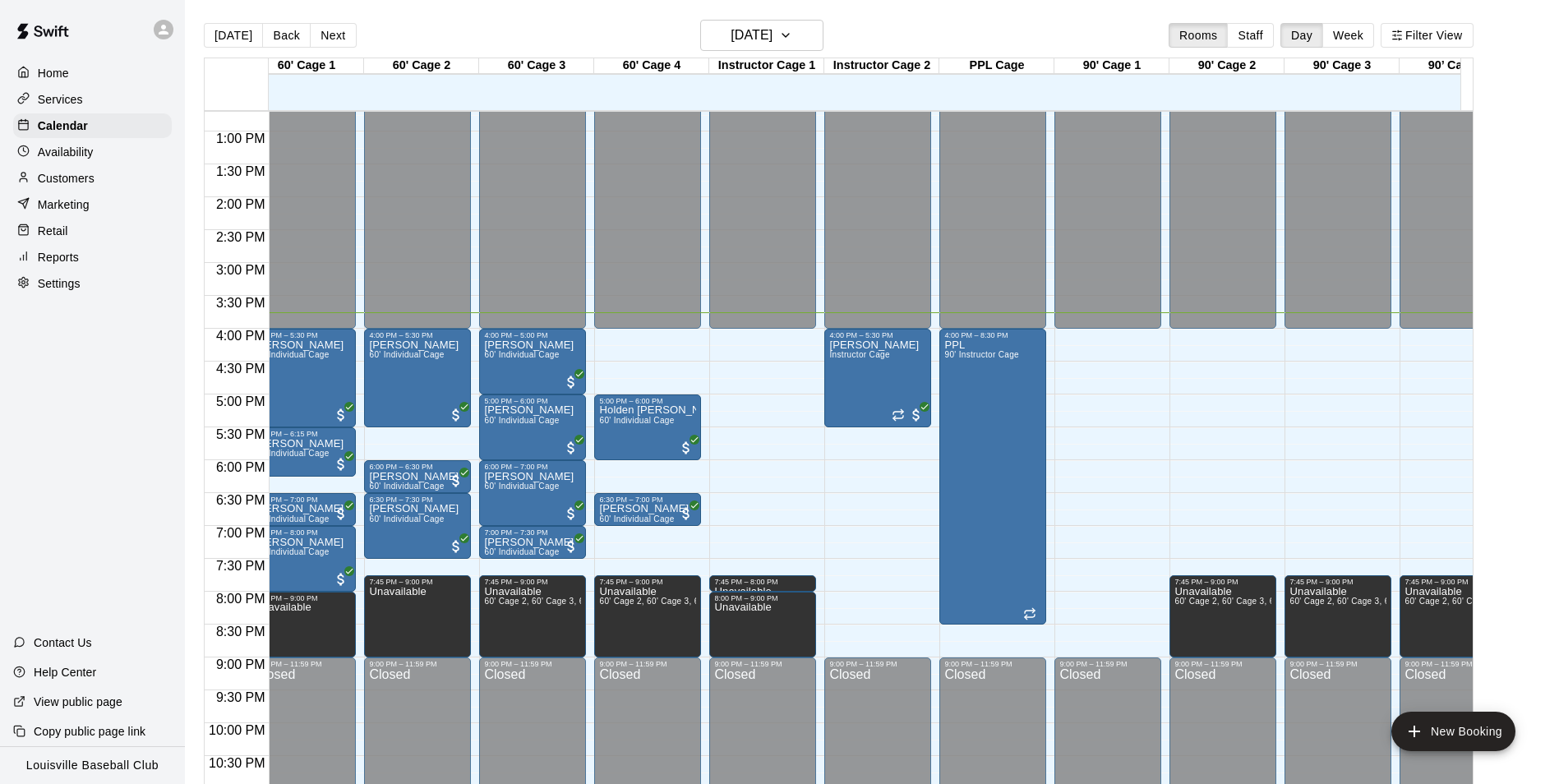
scroll to position [0, 6]
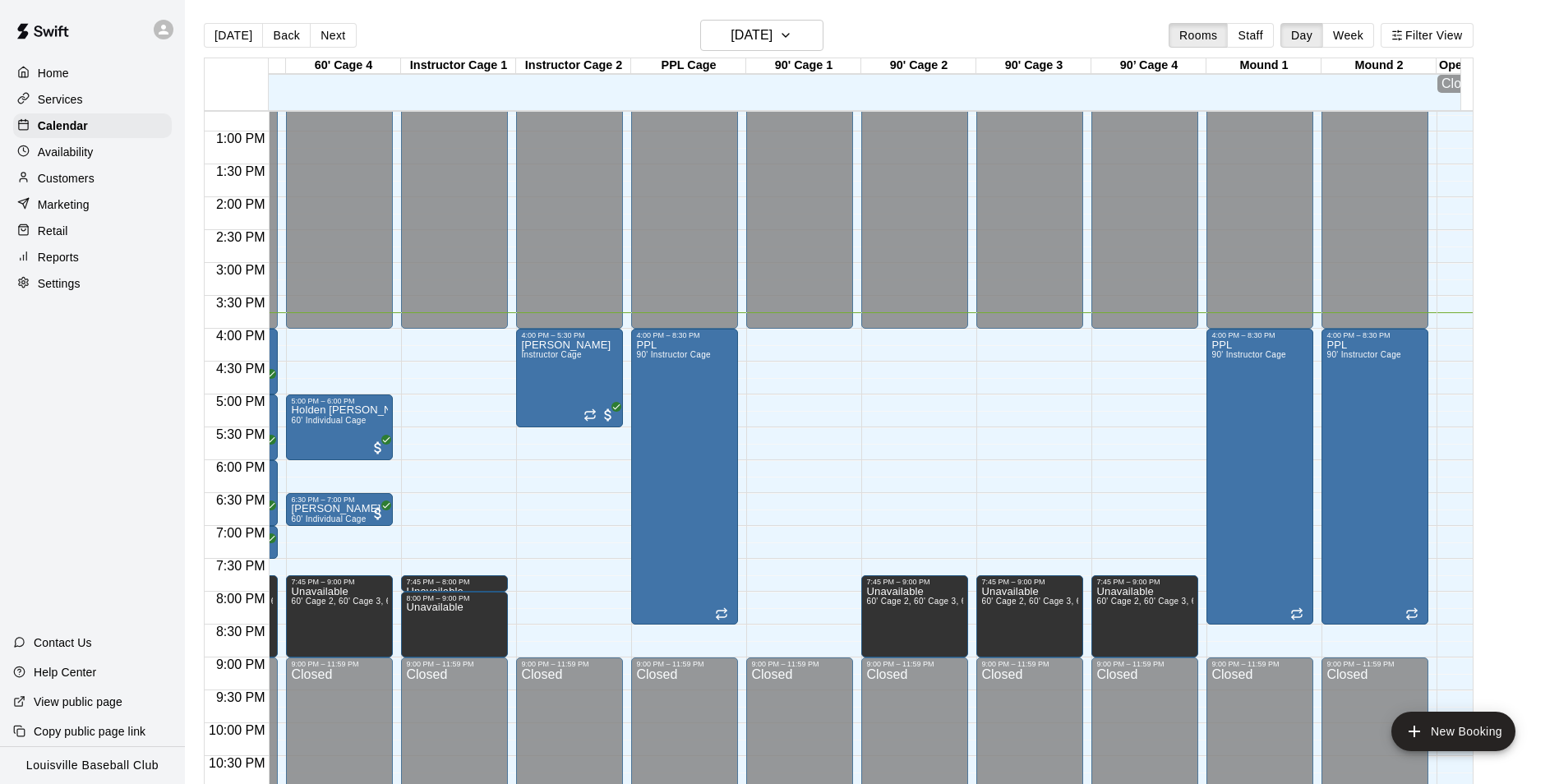
click at [800, 611] on div "12:00 AM – 4:00 PM Closed 9:00 PM – 11:59 PM Closed" at bounding box center [799, 65] width 107 height 1577
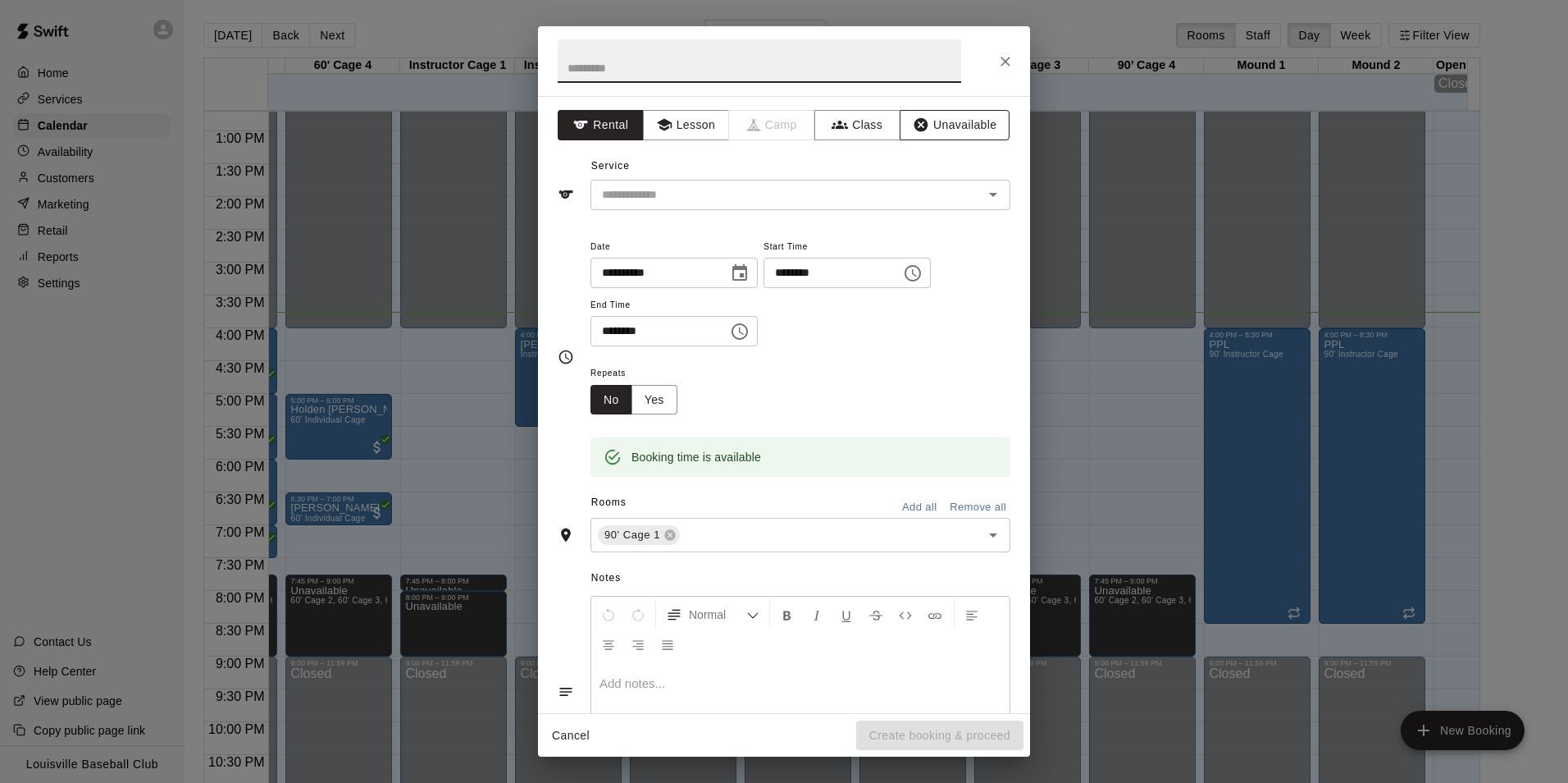
click at [957, 132] on button "Unavailable" at bounding box center [954, 125] width 110 height 30
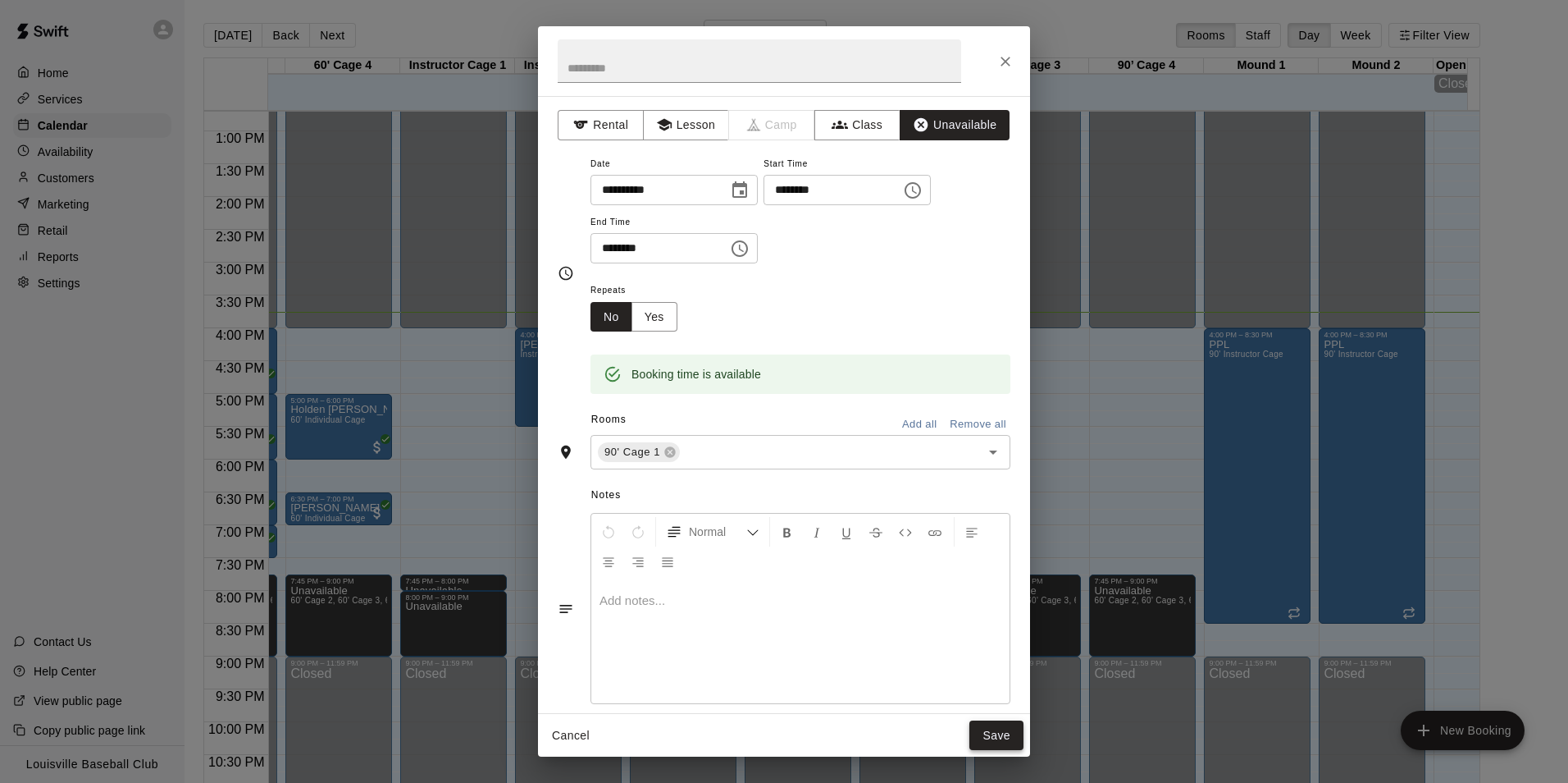
click at [1000, 741] on button "Save" at bounding box center [996, 735] width 54 height 30
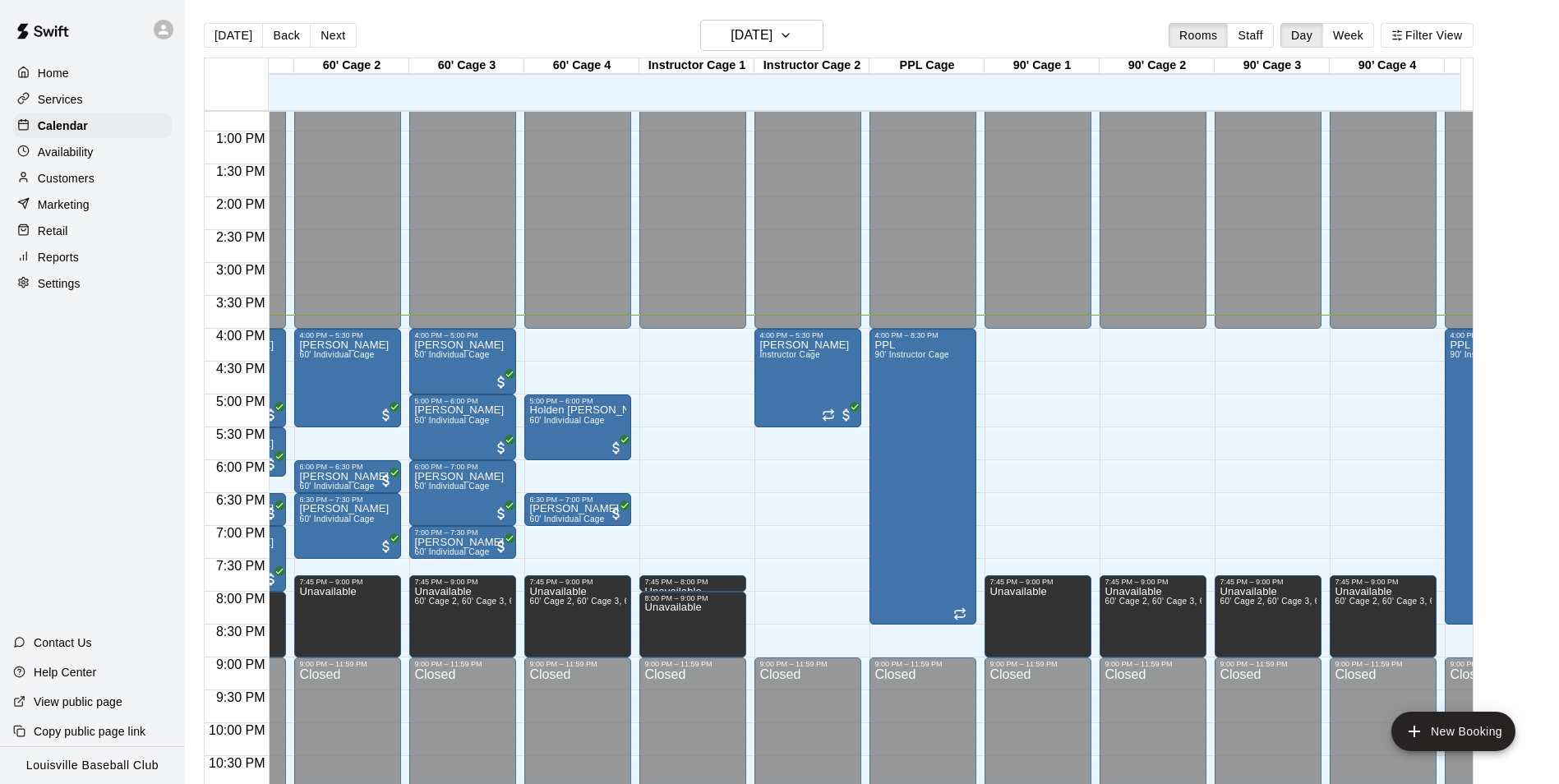
scroll to position [0, 0]
